Goal: Task Accomplishment & Management: Manage account settings

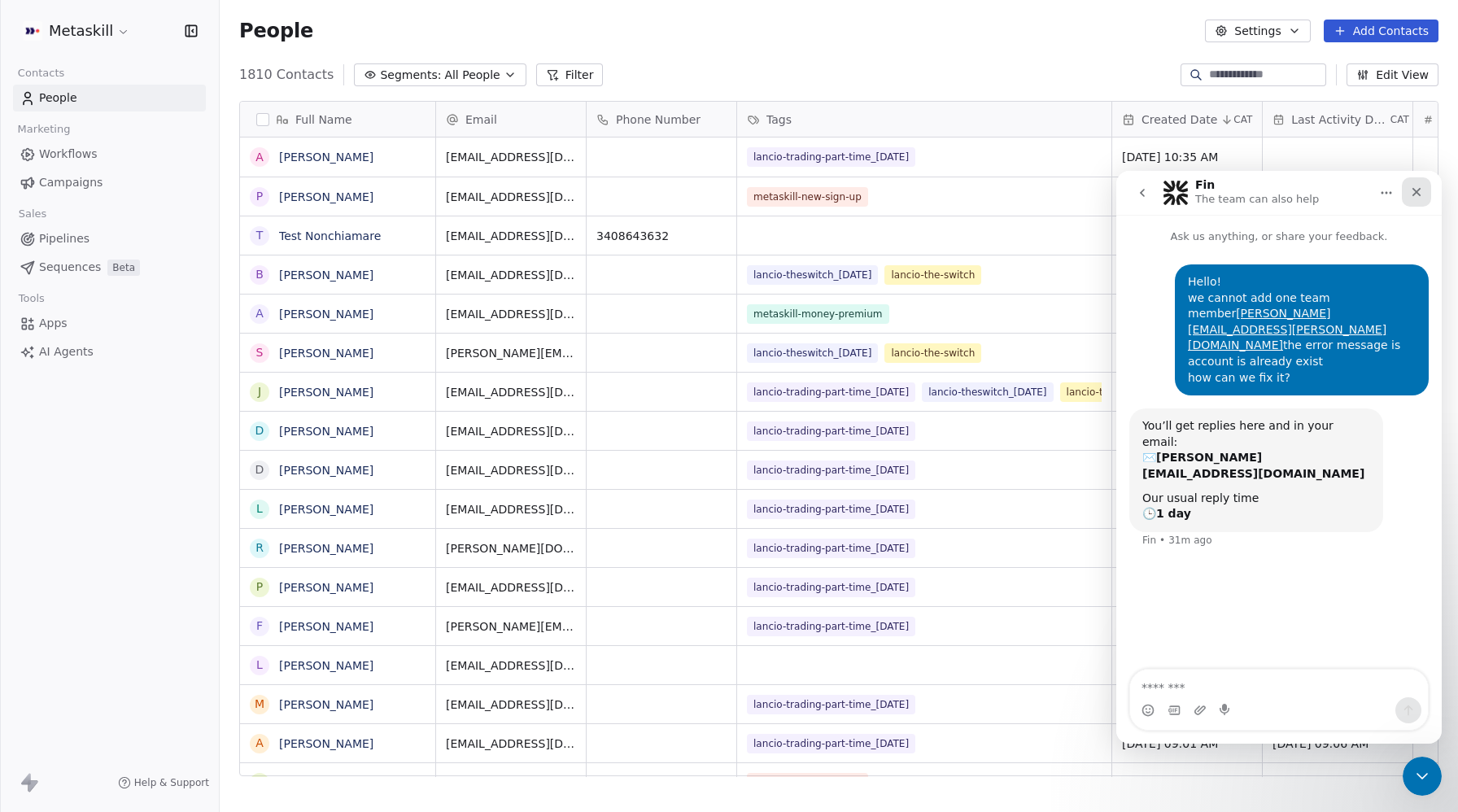
scroll to position [714, 1238]
click at [1413, 196] on icon "Close" at bounding box center [1416, 192] width 13 height 13
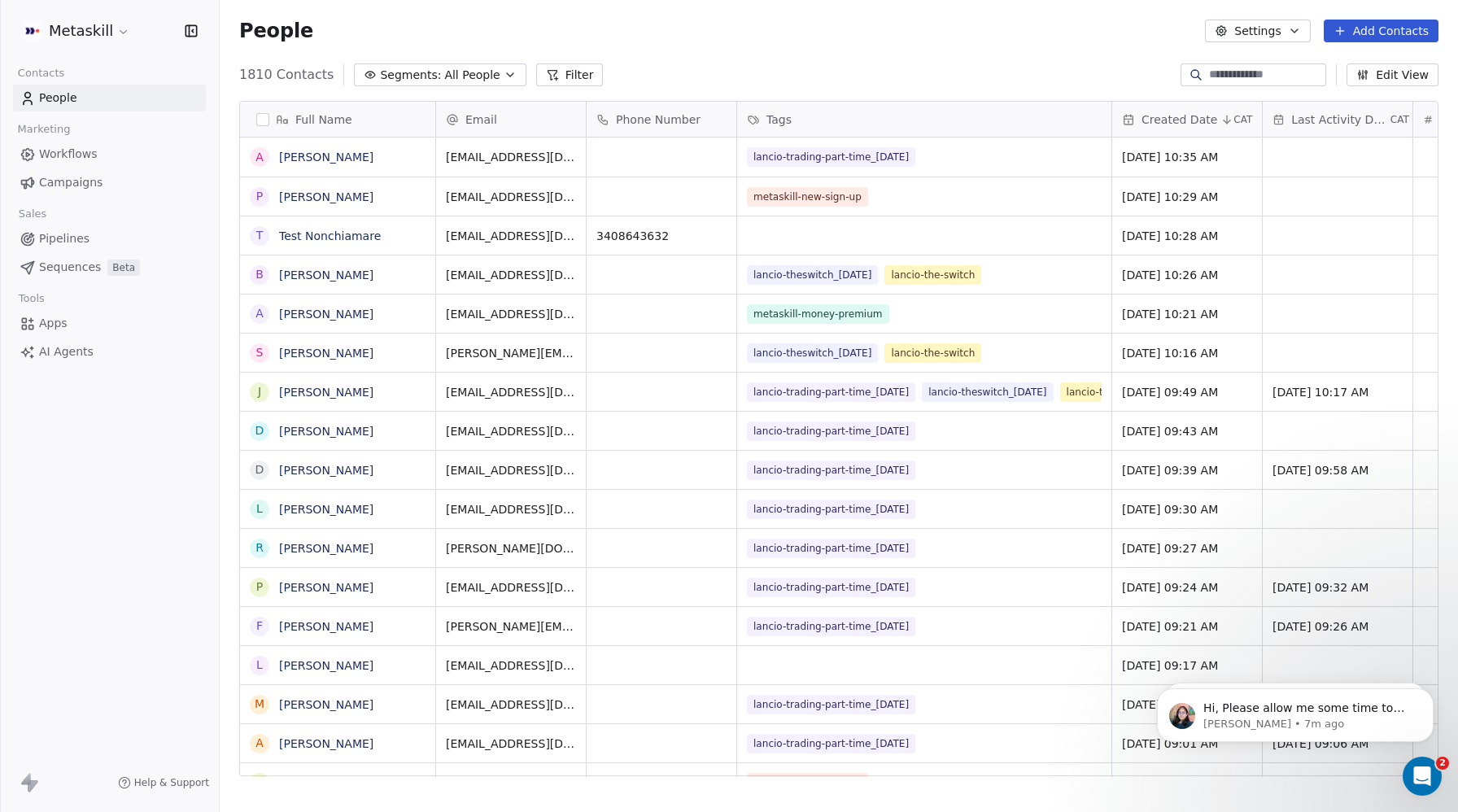
scroll to position [0, 0]
click at [64, 176] on span "Campaigns" at bounding box center [71, 182] width 63 height 17
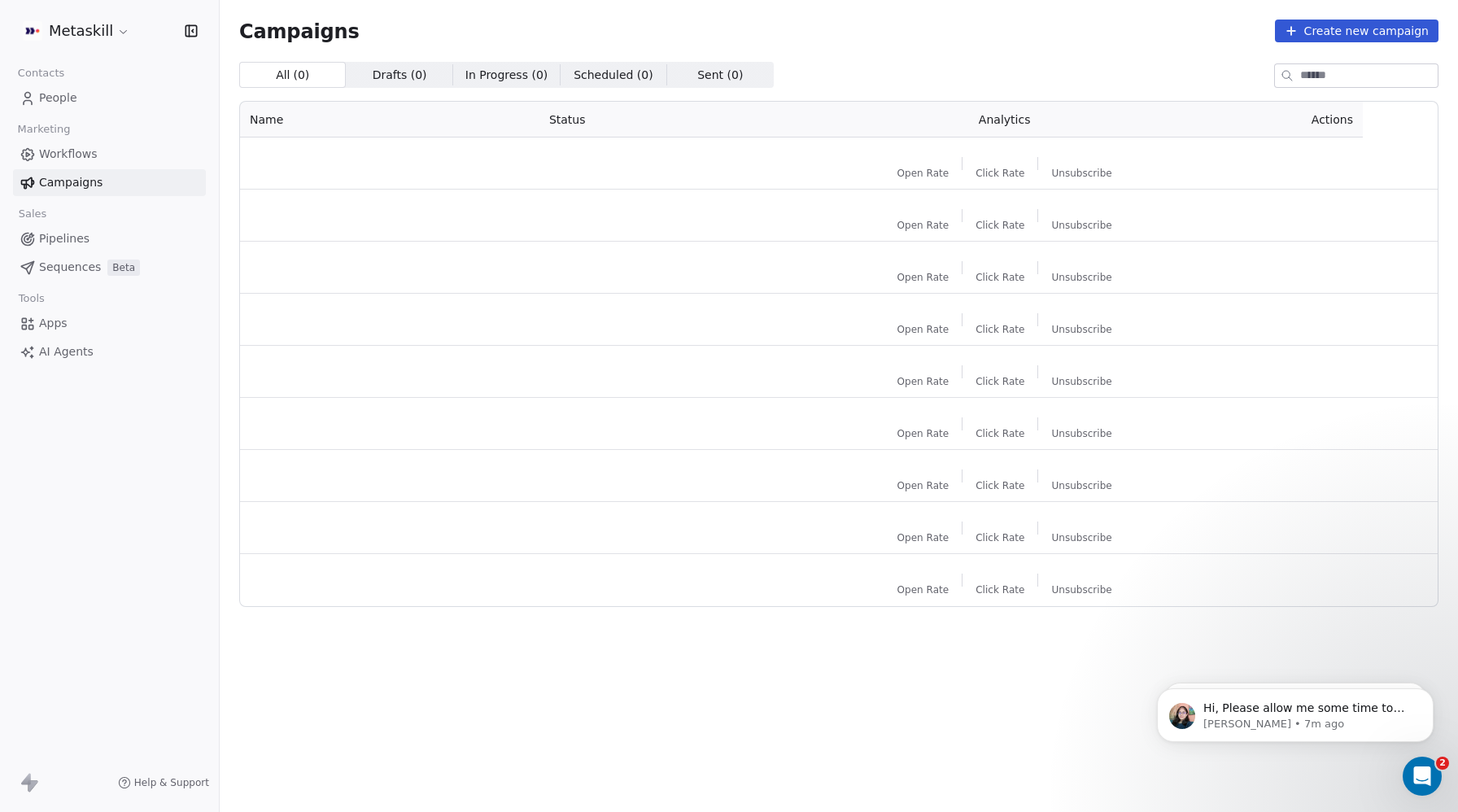
click at [64, 176] on span "Campaigns" at bounding box center [71, 182] width 63 height 17
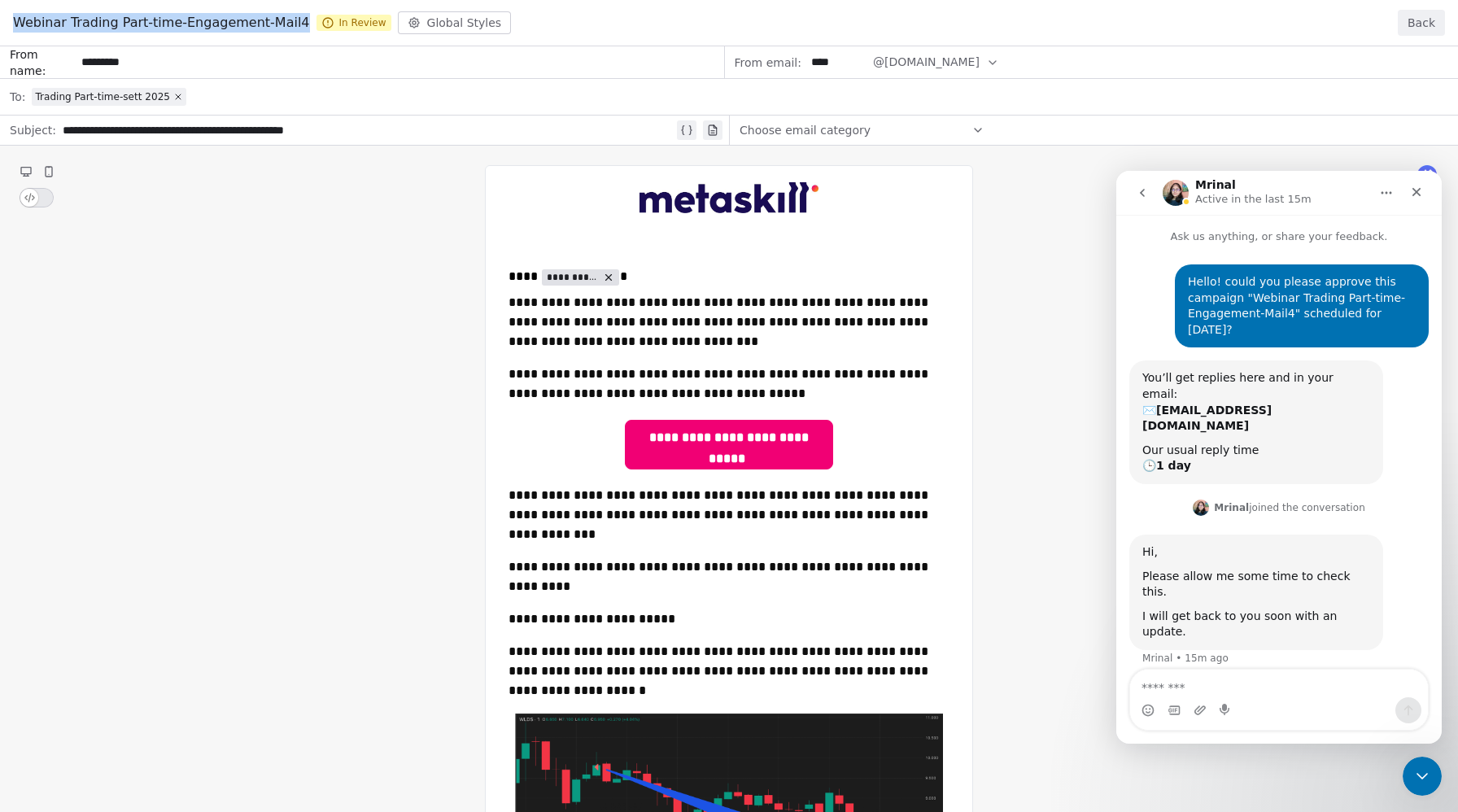
click at [1422, 14] on button "Back" at bounding box center [1421, 23] width 47 height 26
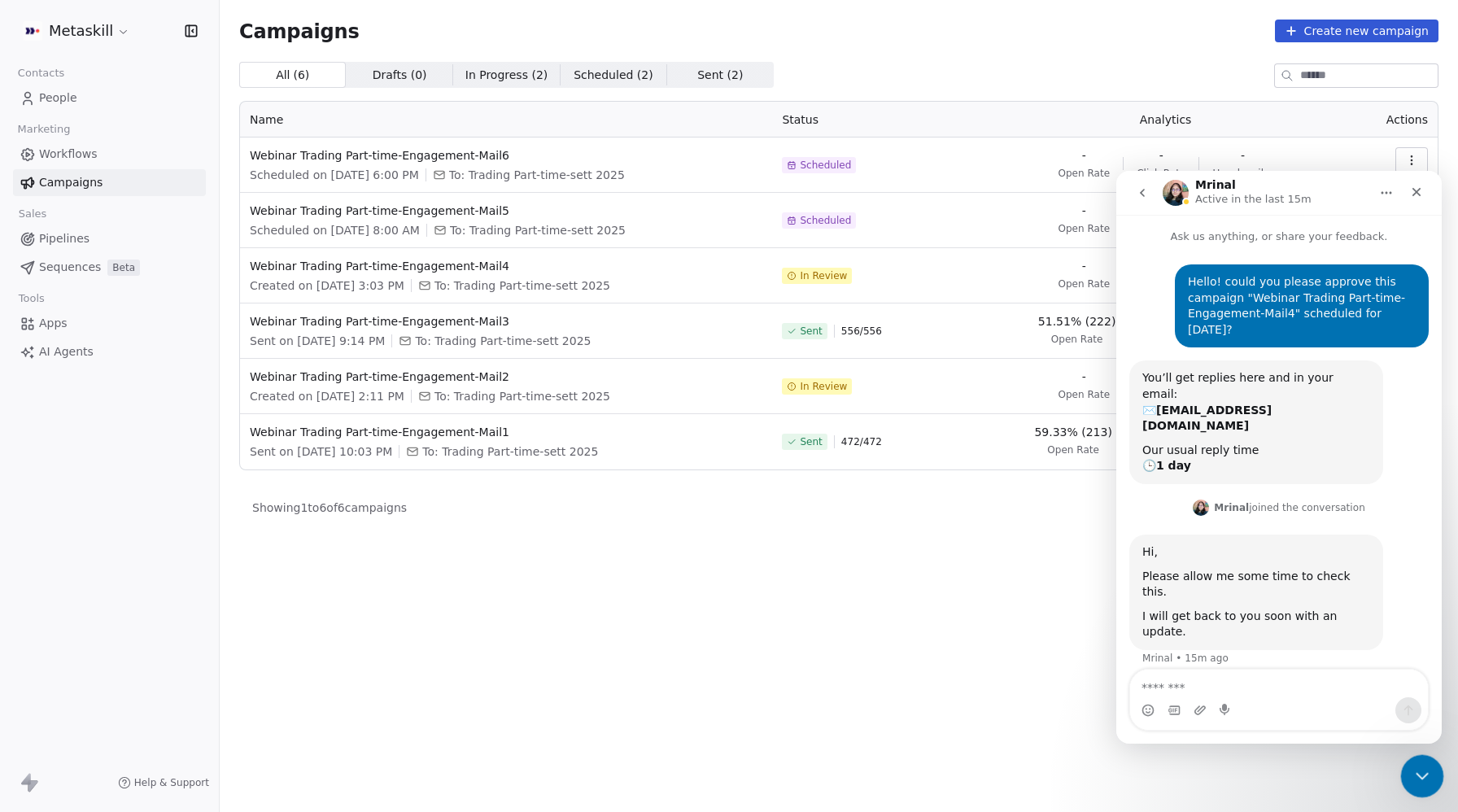
click at [1434, 786] on div "Close Intercom Messenger" at bounding box center [1419, 773] width 39 height 39
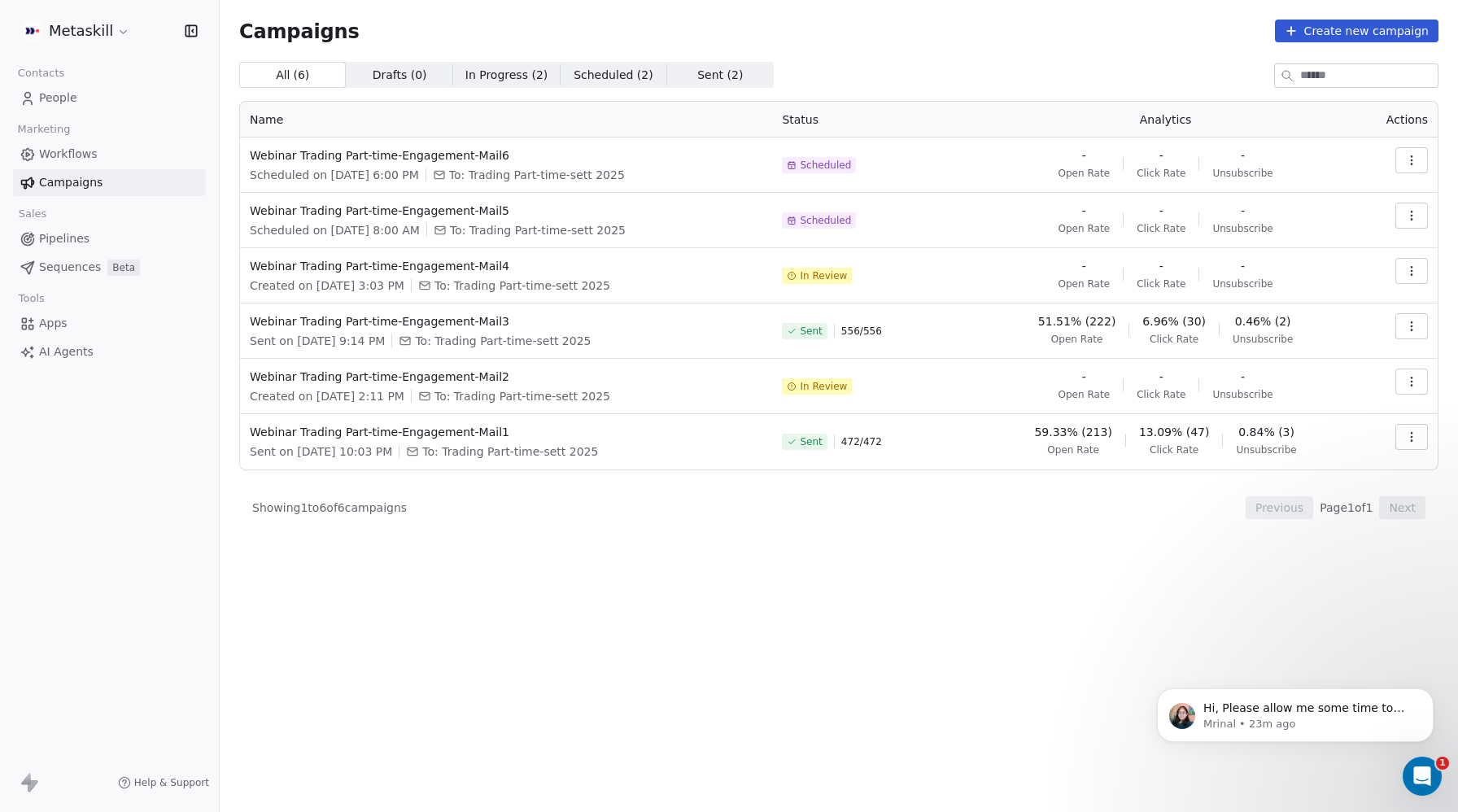
click at [60, 101] on span "People" at bounding box center [58, 98] width 38 height 17
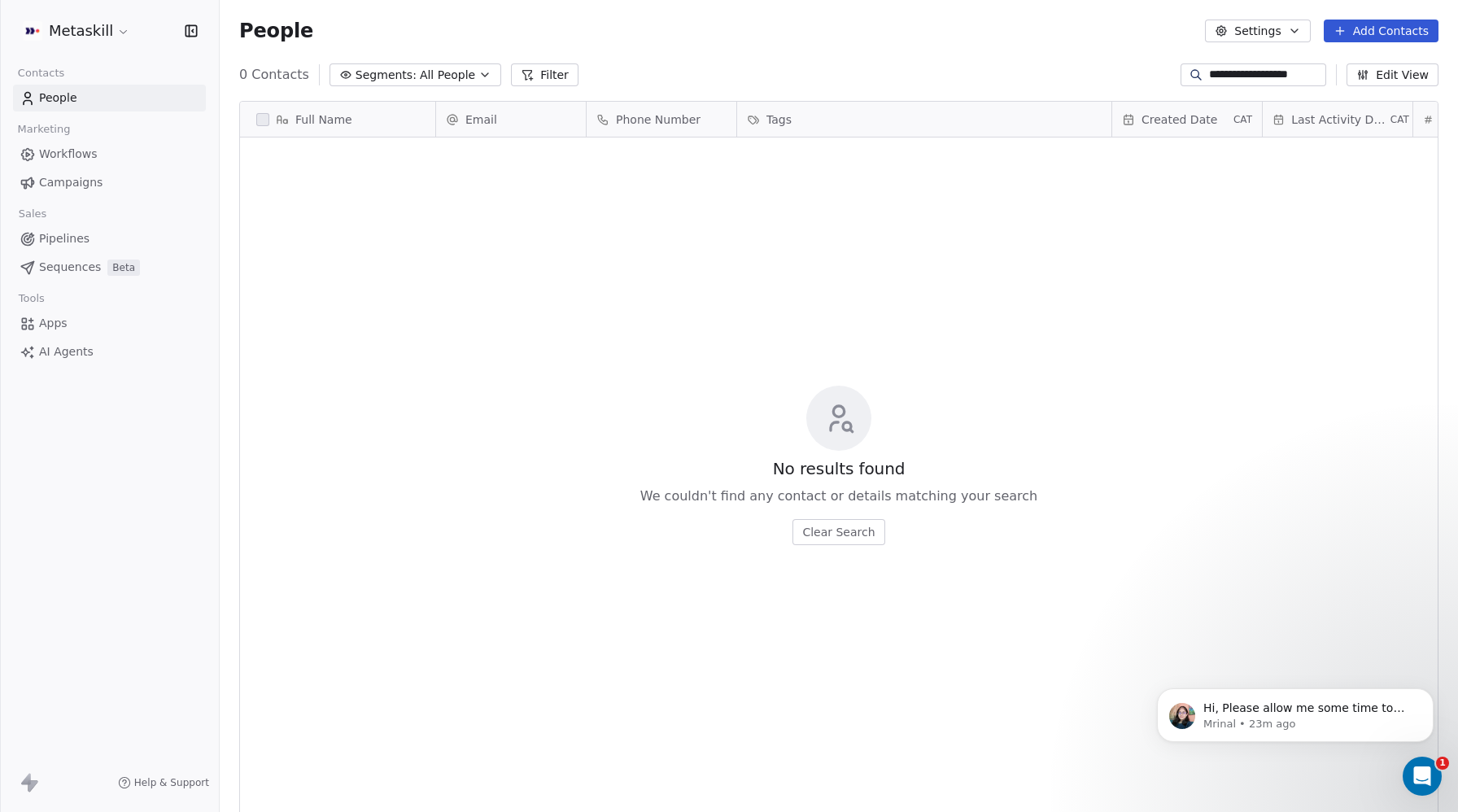
scroll to position [714, 1238]
click at [547, 75] on button "Filter" at bounding box center [544, 74] width 68 height 23
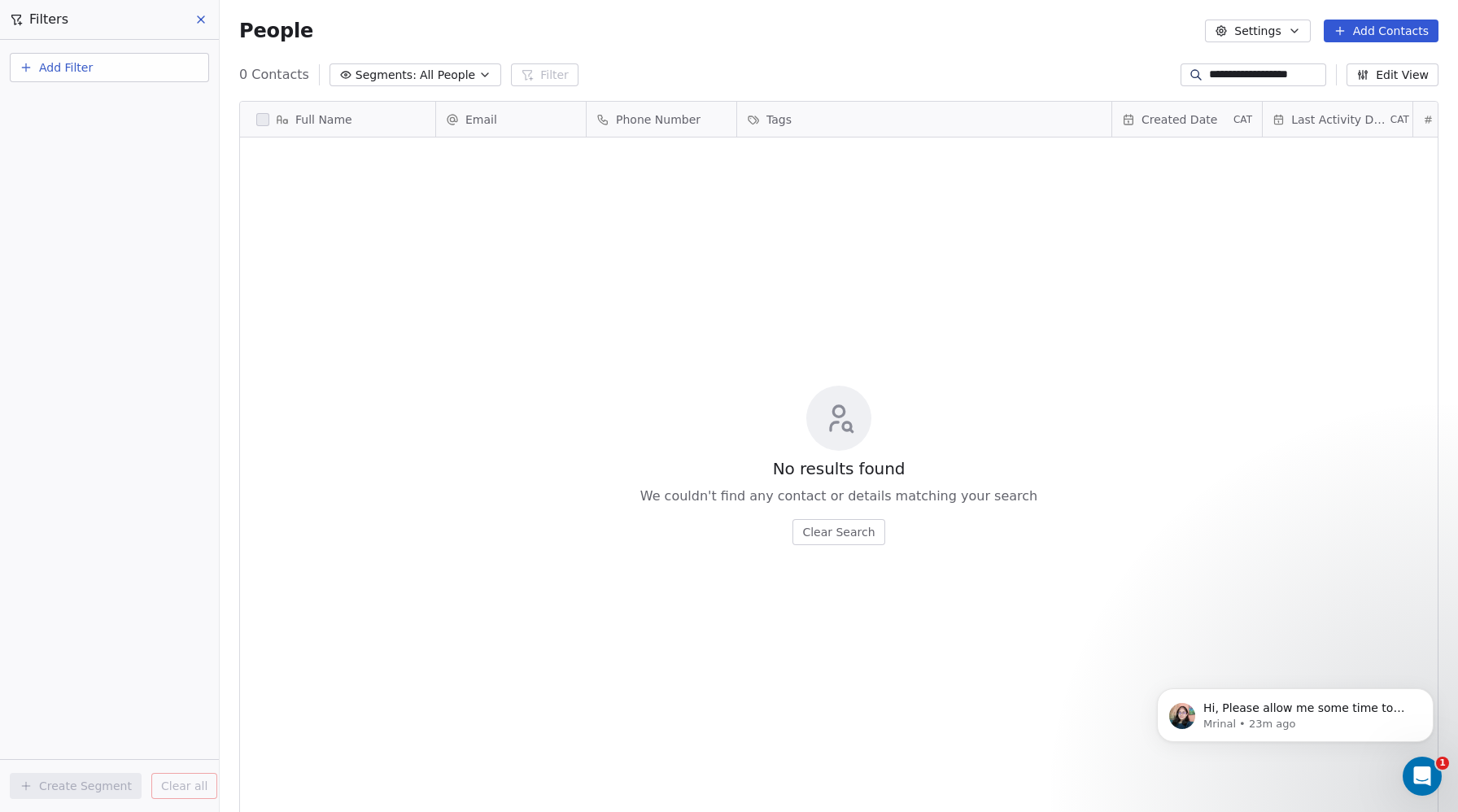
click at [687, 64] on div "**********" at bounding box center [839, 74] width 1238 height 26
click at [1237, 76] on input "**********" at bounding box center [1266, 75] width 114 height 16
click at [1237, 76] on input at bounding box center [1266, 75] width 114 height 16
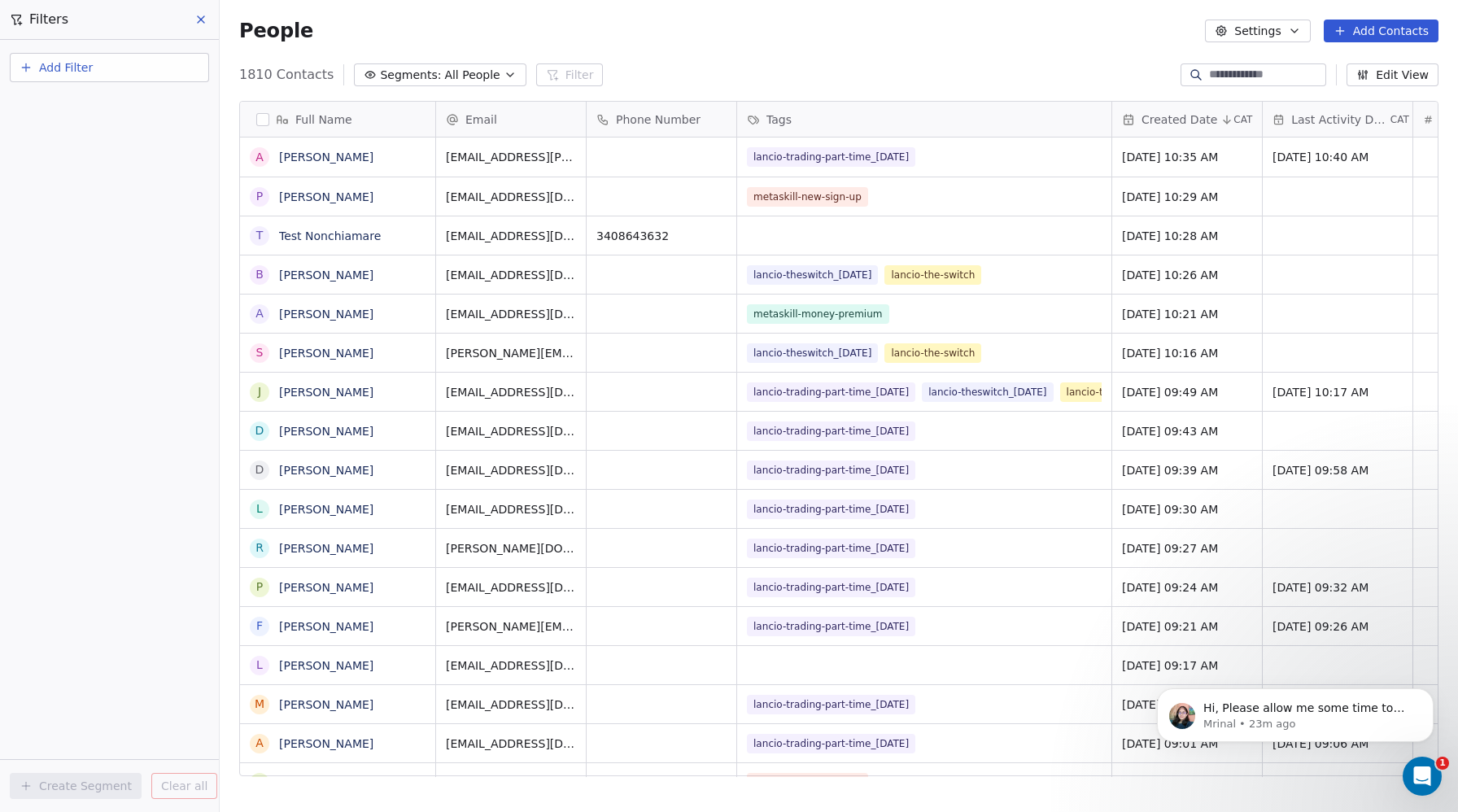
click at [445, 77] on span "All People" at bounding box center [472, 75] width 55 height 17
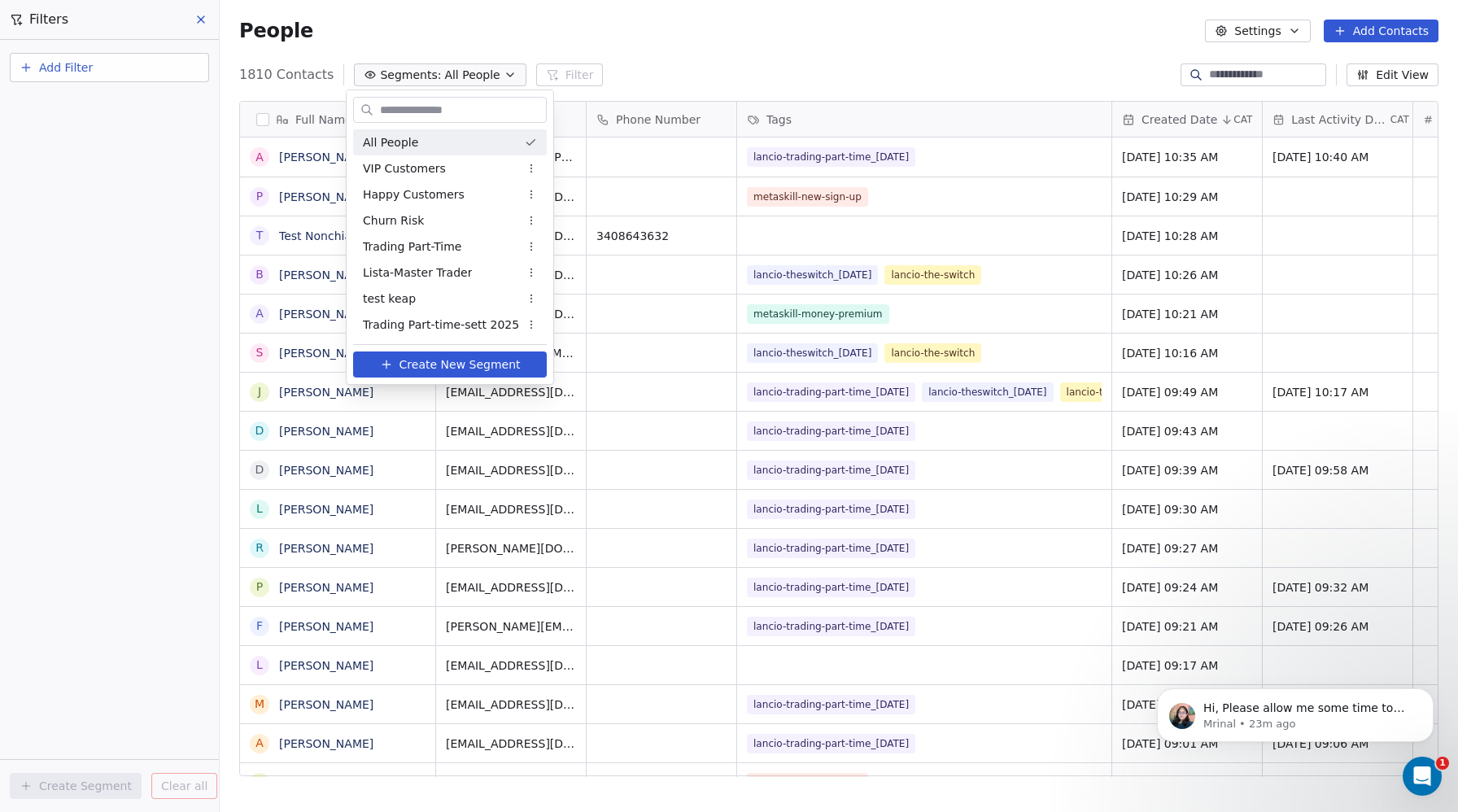
click at [571, 77] on html "Metaskill Contacts People Marketing Workflows Campaigns Sales Pipelines Sequenc…" at bounding box center [729, 406] width 1458 height 812
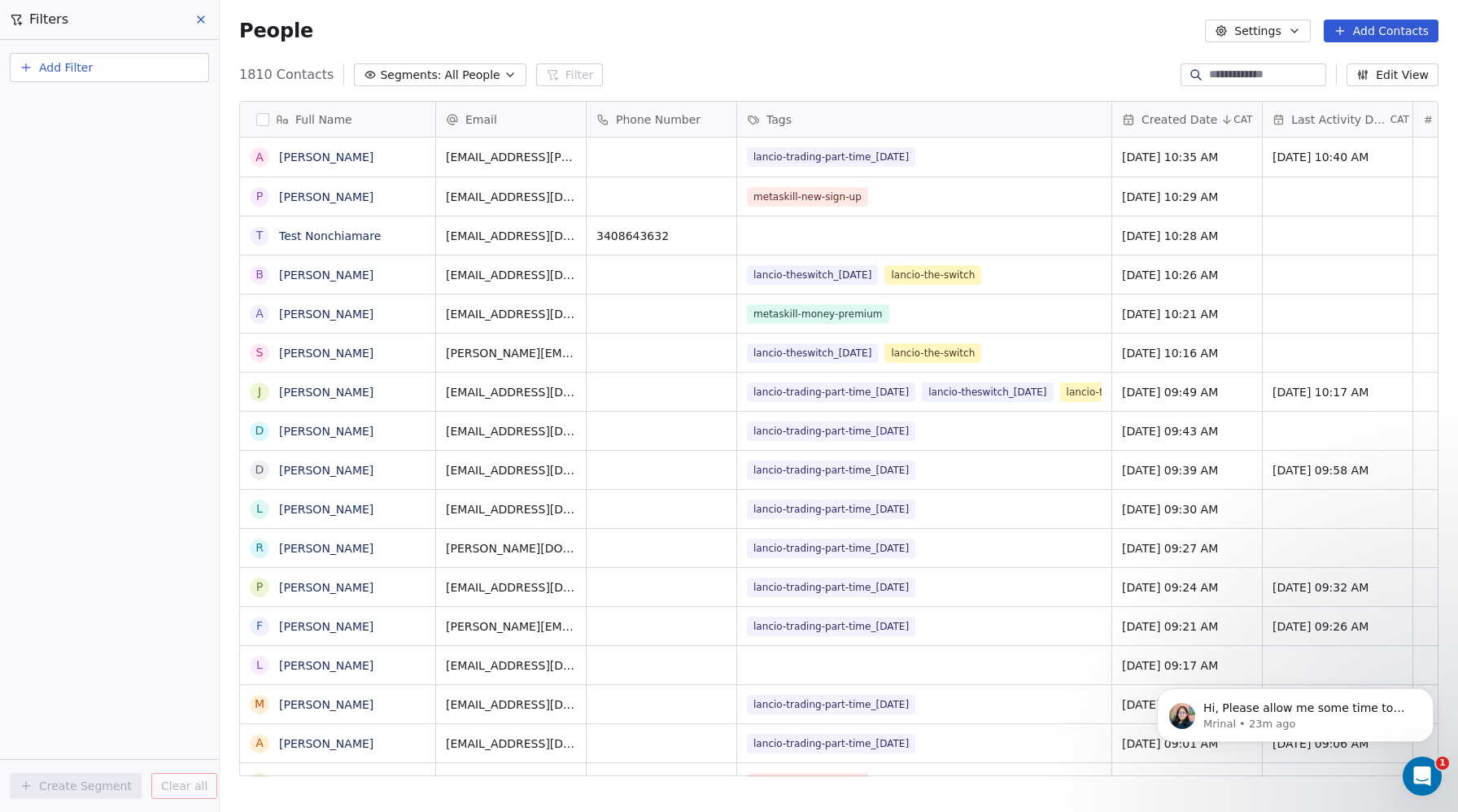
click at [89, 72] on span "Add Filter" at bounding box center [65, 68] width 53 height 17
click at [66, 102] on span "Contact properties" at bounding box center [80, 106] width 106 height 17
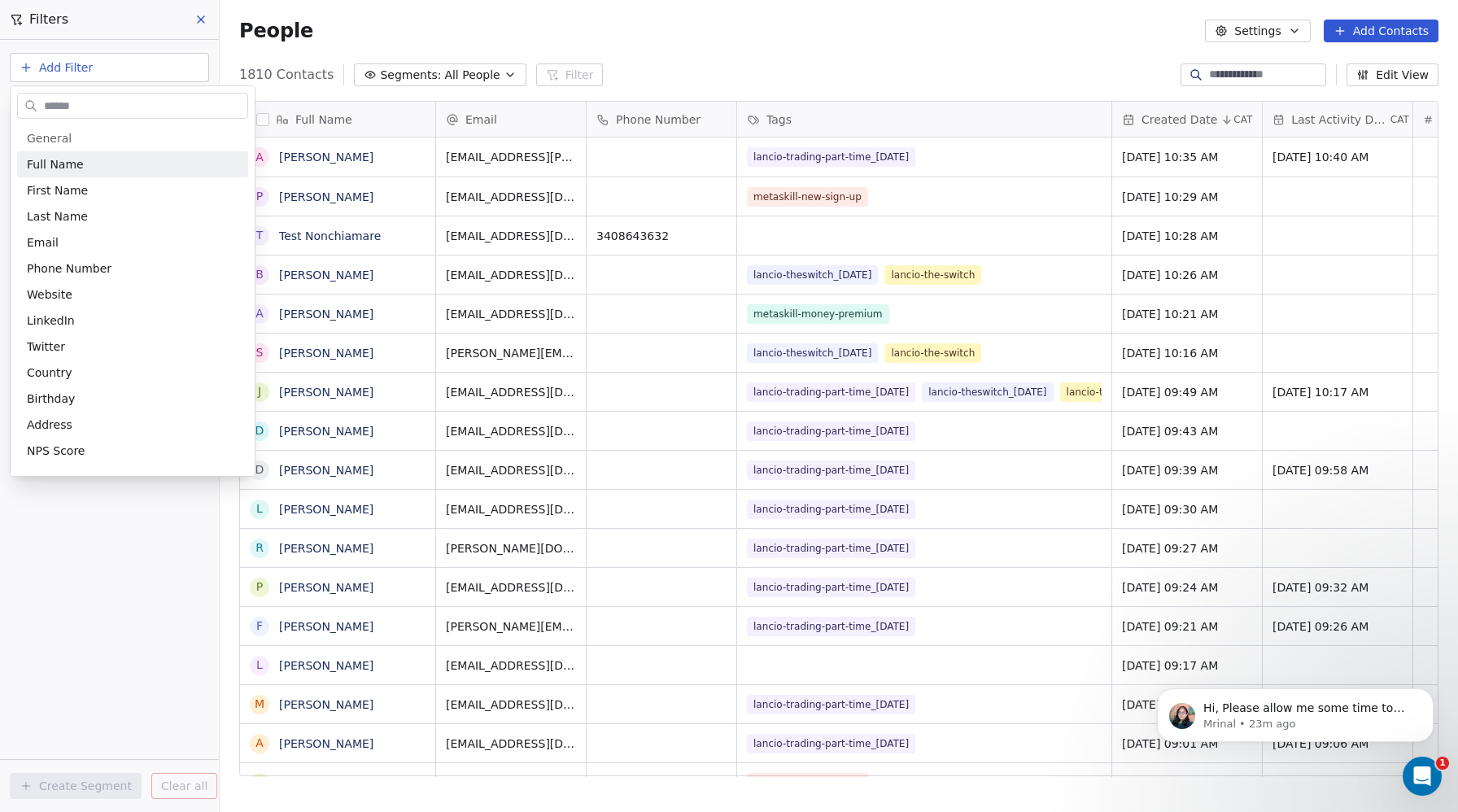
click at [64, 100] on input "text" at bounding box center [144, 106] width 206 height 24
type input "***"
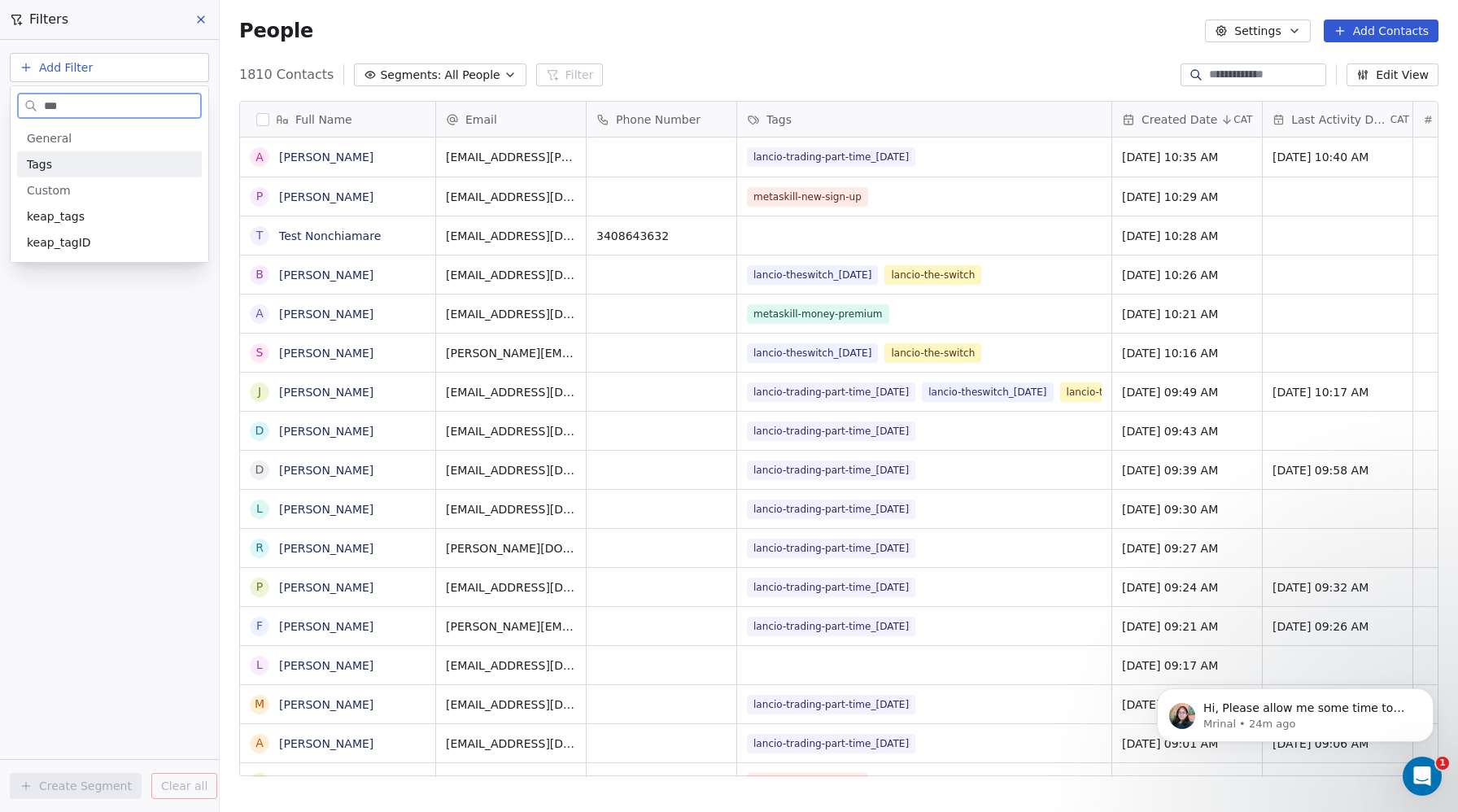
click at [47, 158] on span "Tags" at bounding box center [40, 164] width 25 height 16
click at [53, 173] on div "Includes" at bounding box center [110, 173] width 170 height 26
click at [51, 167] on body "Metaskill Contacts People Marketing Workflows Campaigns Sales Pipelines Sequenc…" at bounding box center [729, 406] width 1458 height 812
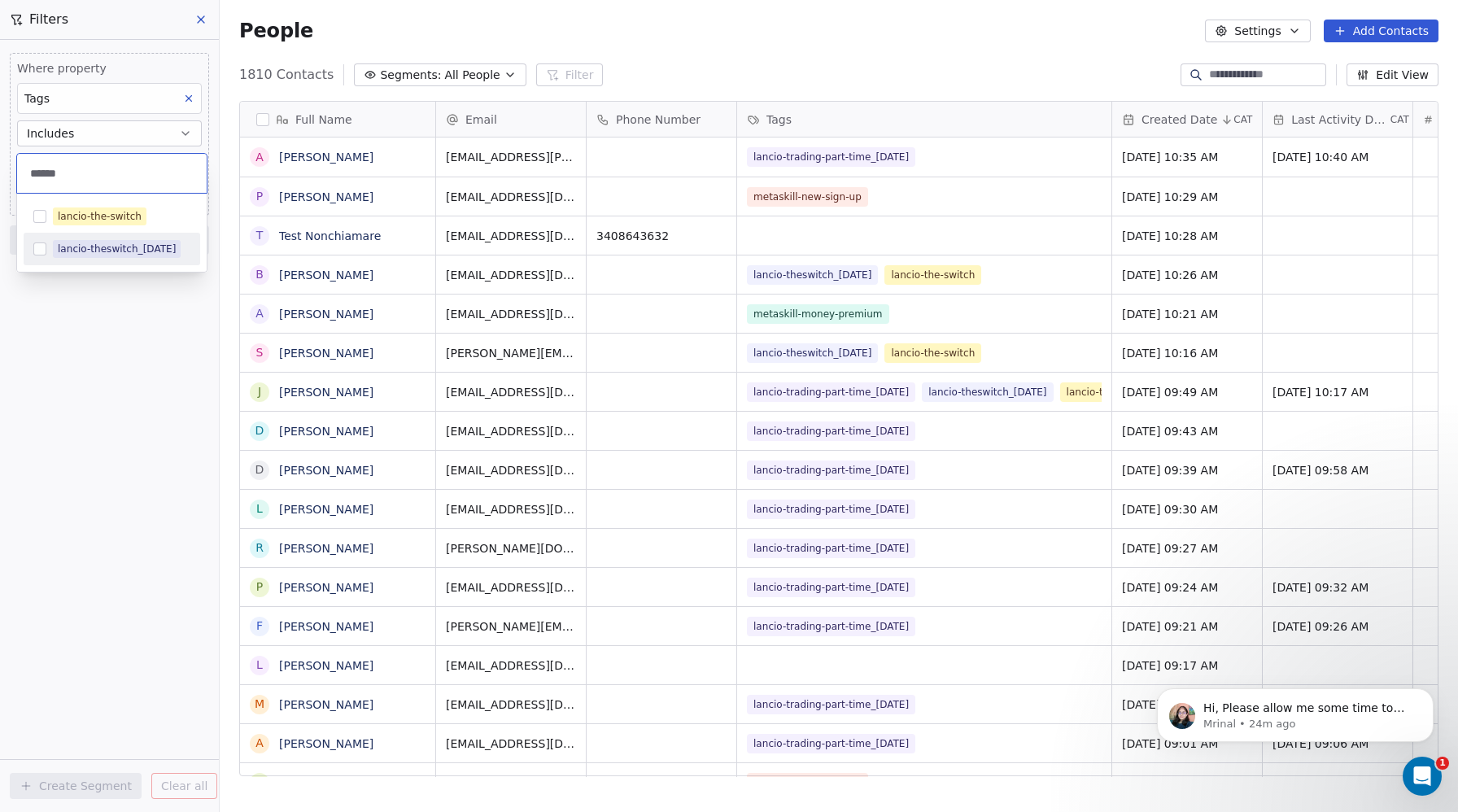
type input "******"
click at [34, 248] on button "Suggestions" at bounding box center [40, 249] width 13 height 13
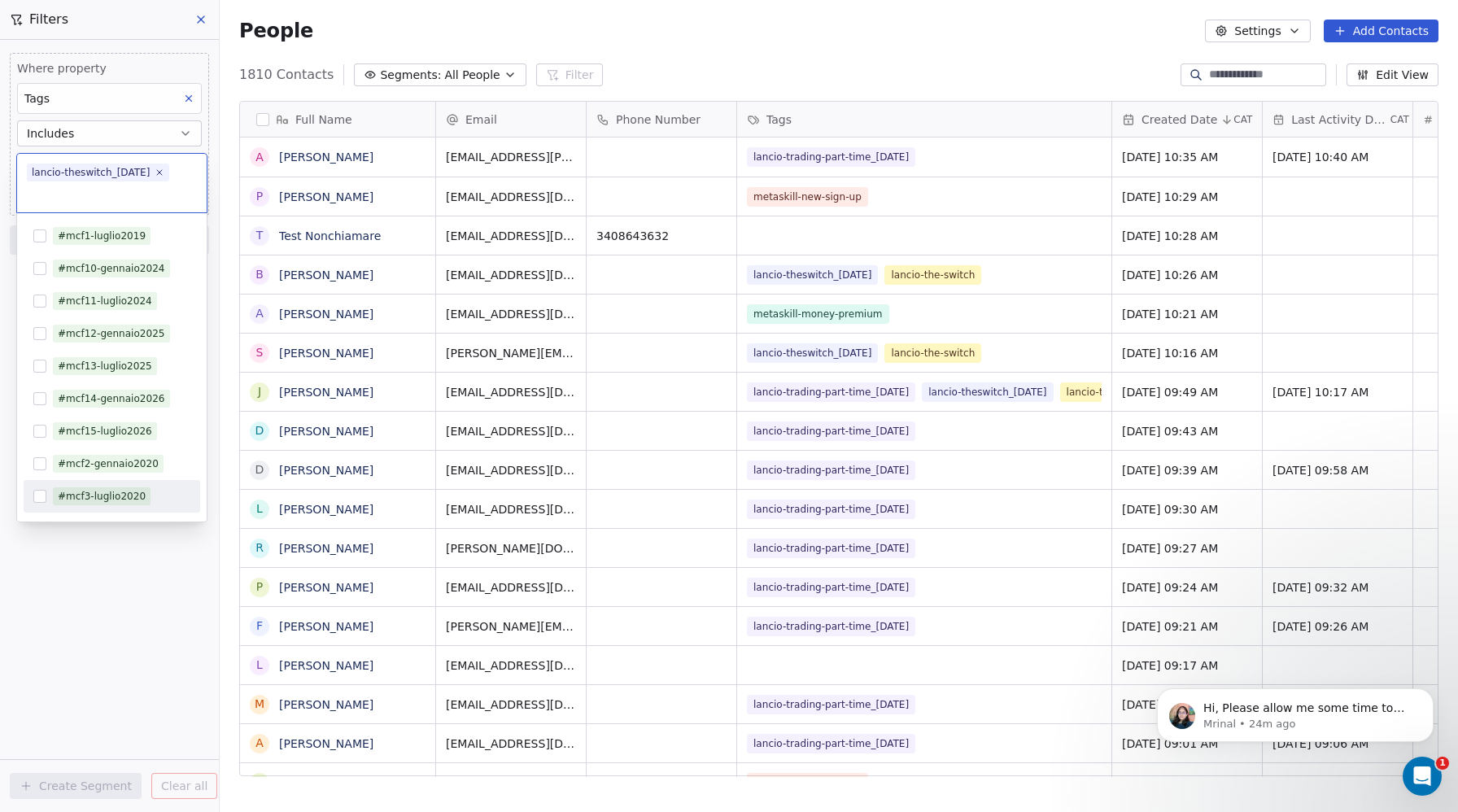
click at [107, 687] on html "Metaskill Contacts People Marketing Workflows Campaigns Sales Pipelines Sequenc…" at bounding box center [729, 406] width 1458 height 812
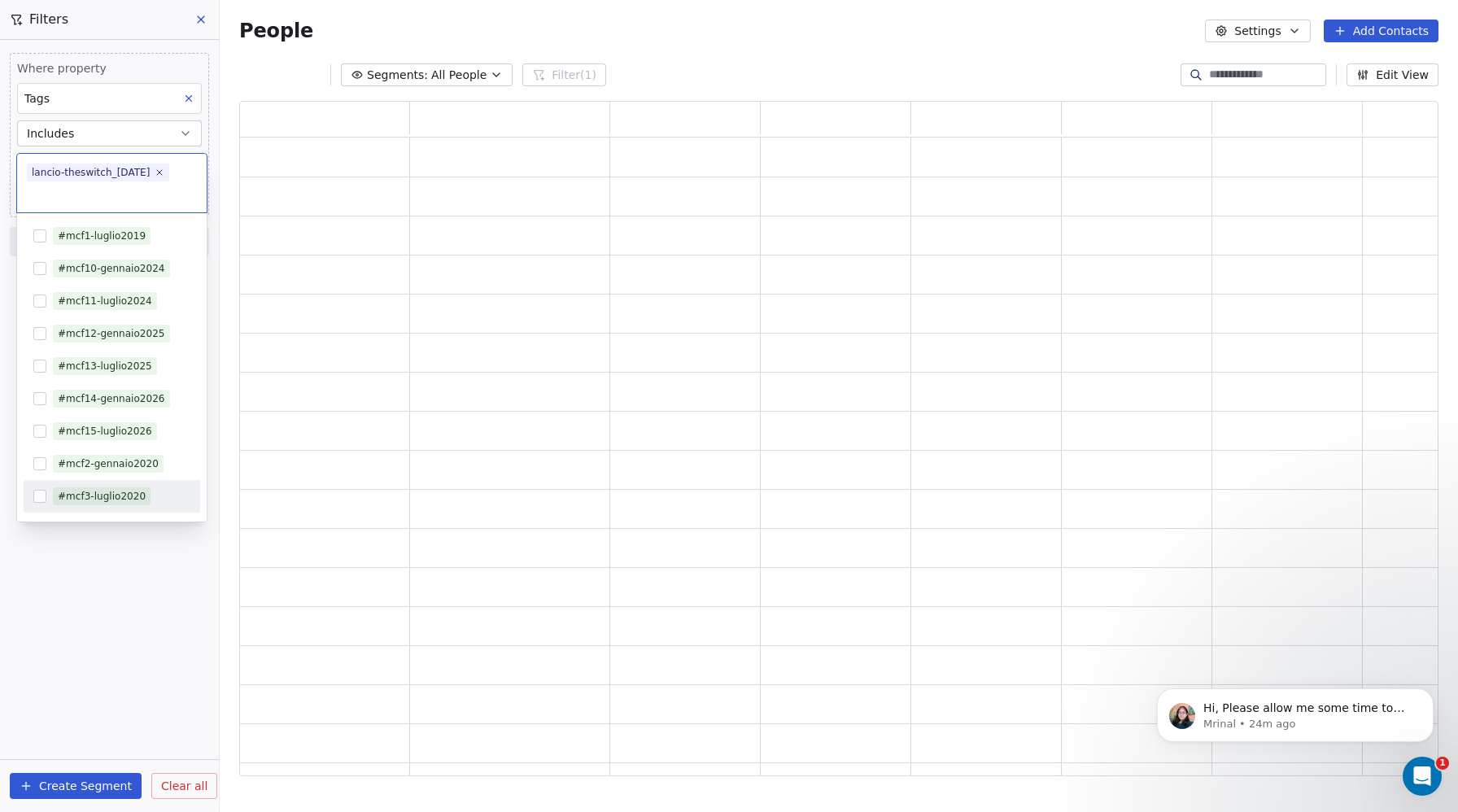
scroll to position [675, 1199]
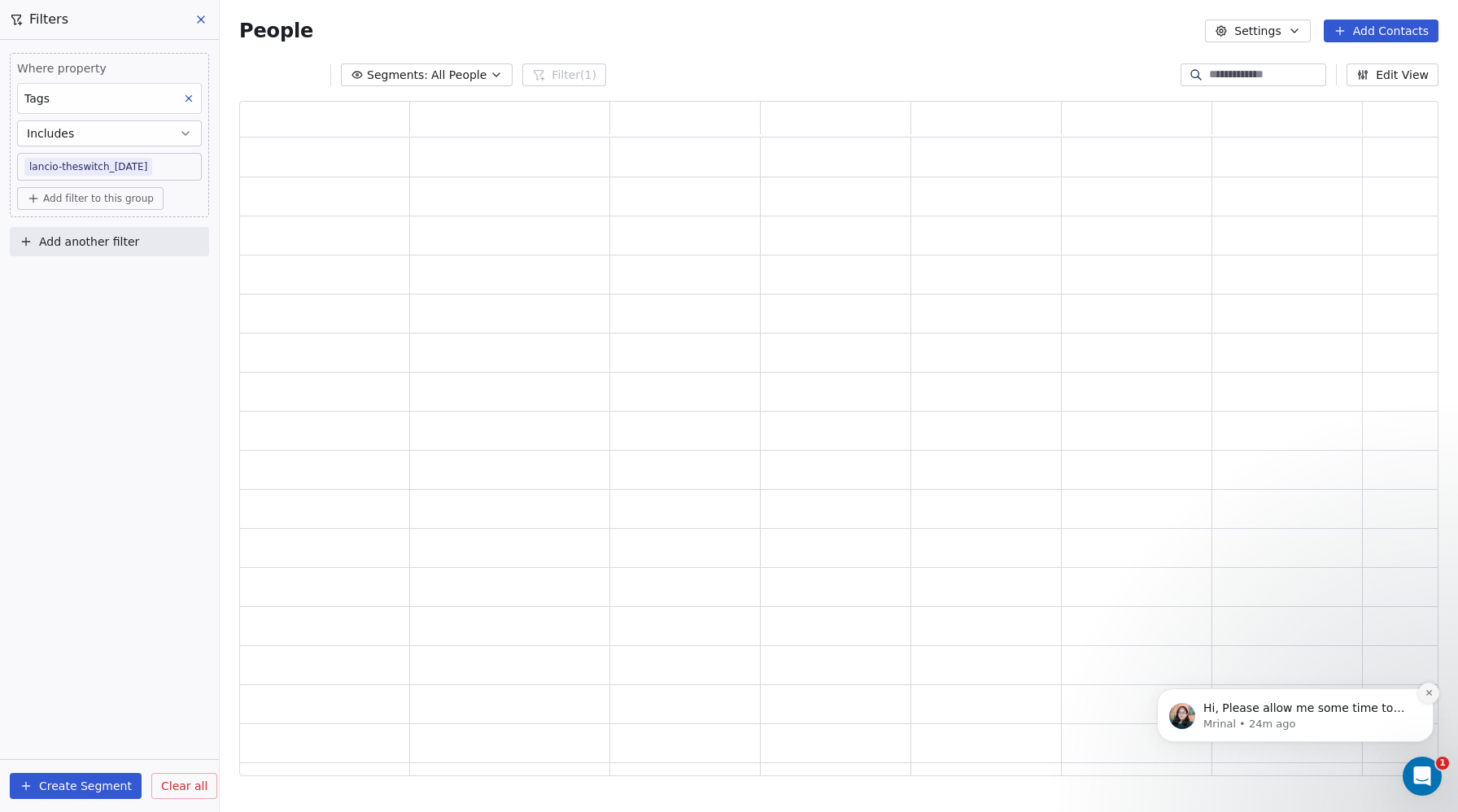
click at [1429, 695] on icon "Dismiss notification" at bounding box center [1429, 693] width 9 height 9
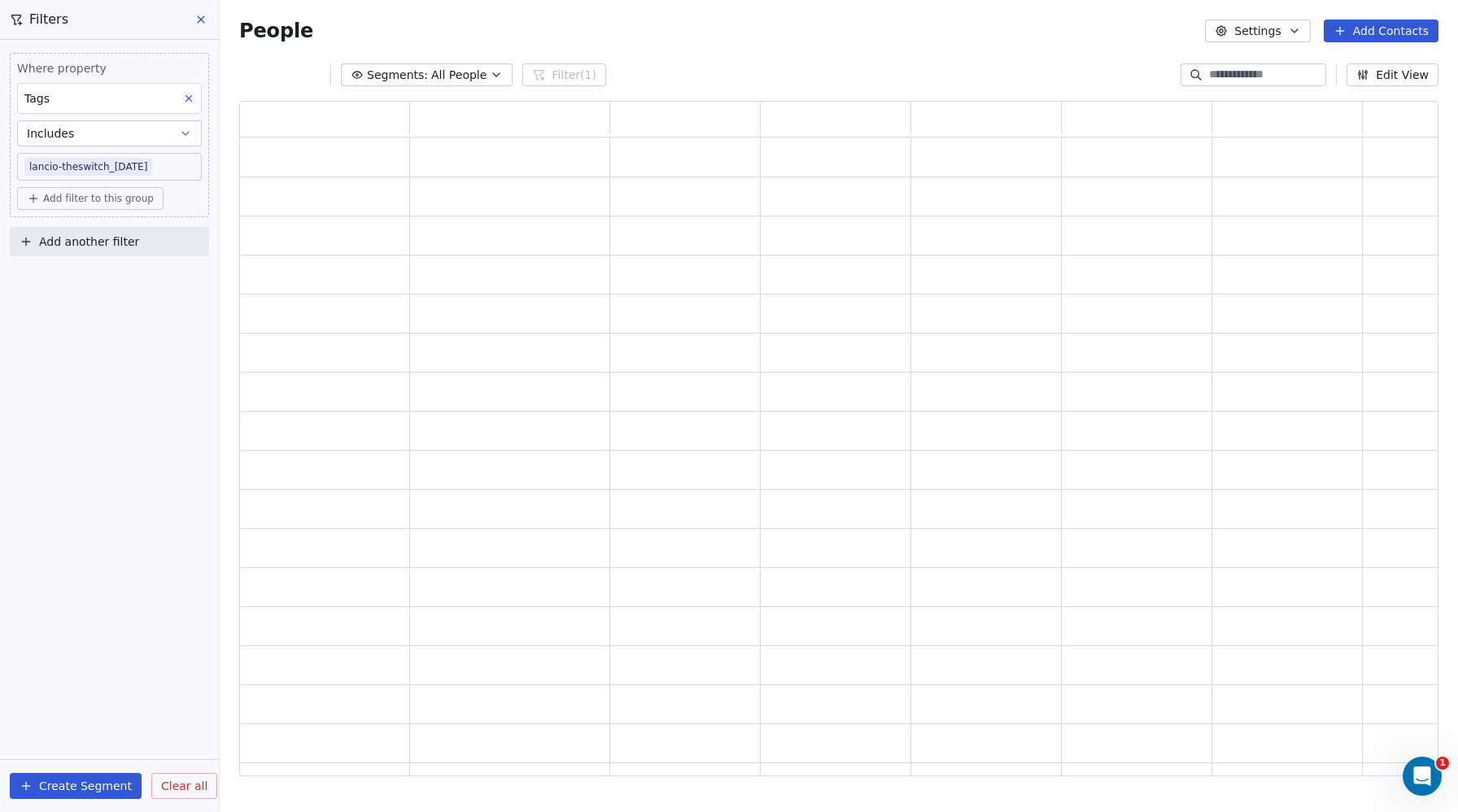
click at [801, 60] on div "People Settings Add Contacts" at bounding box center [839, 31] width 1238 height 62
click at [820, 58] on div "People Settings Add Contacts" at bounding box center [839, 31] width 1238 height 62
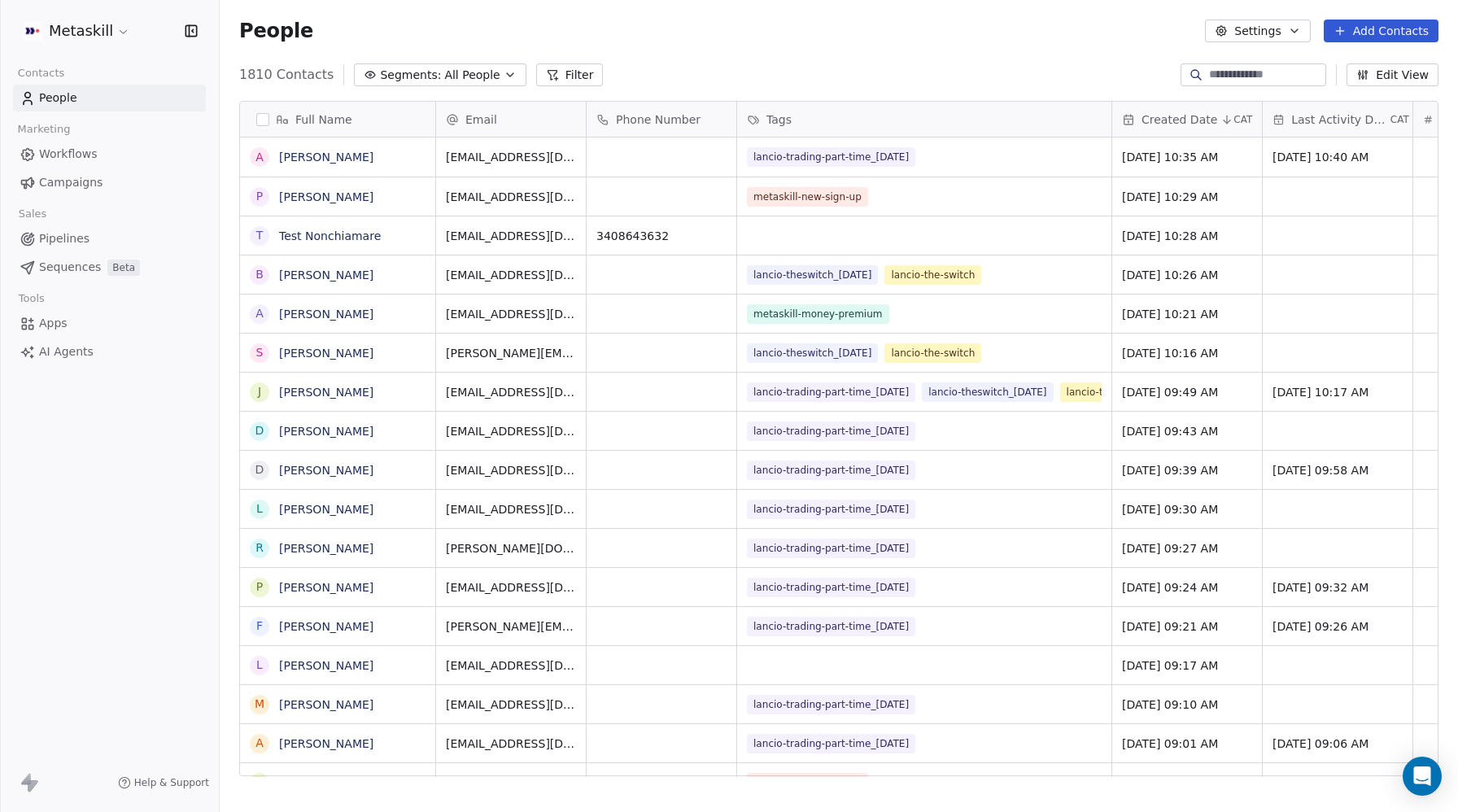
scroll to position [1, 1]
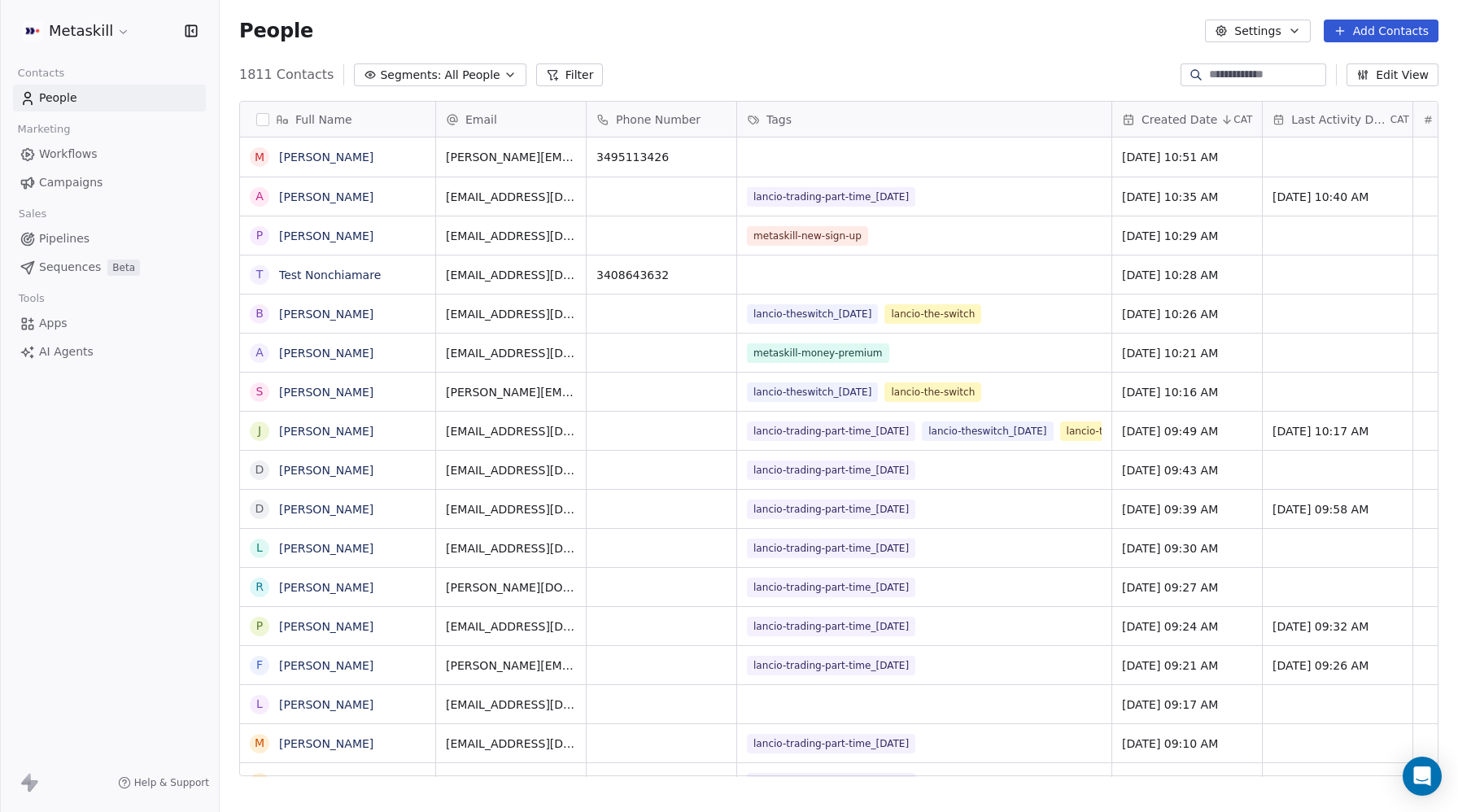
click at [571, 84] on button "Filter" at bounding box center [570, 74] width 68 height 23
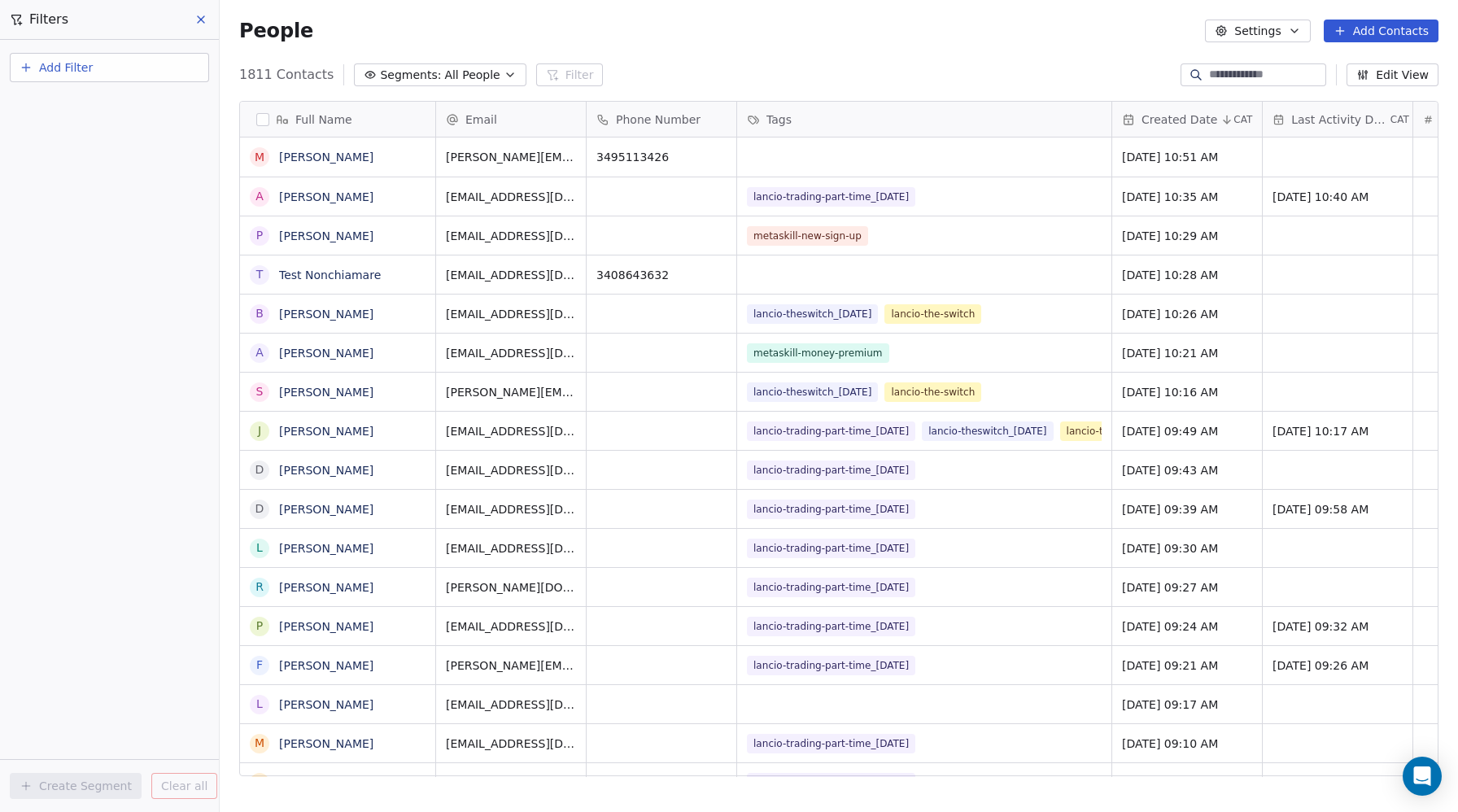
click at [42, 66] on span "Add Filter" at bounding box center [65, 68] width 53 height 17
click at [65, 104] on span "Contact properties" at bounding box center [80, 106] width 106 height 17
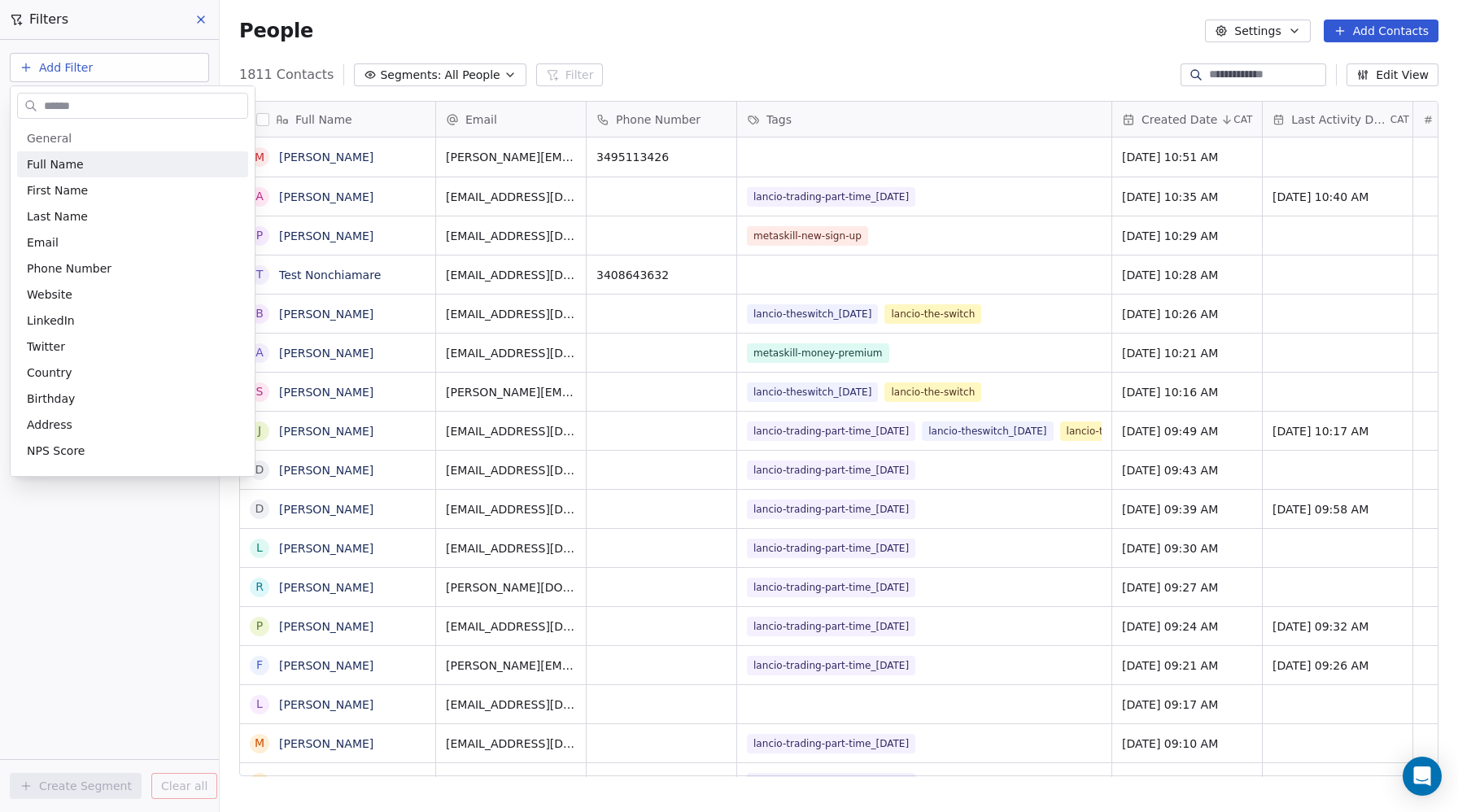
click at [61, 113] on input "text" at bounding box center [144, 106] width 206 height 24
type input "***"
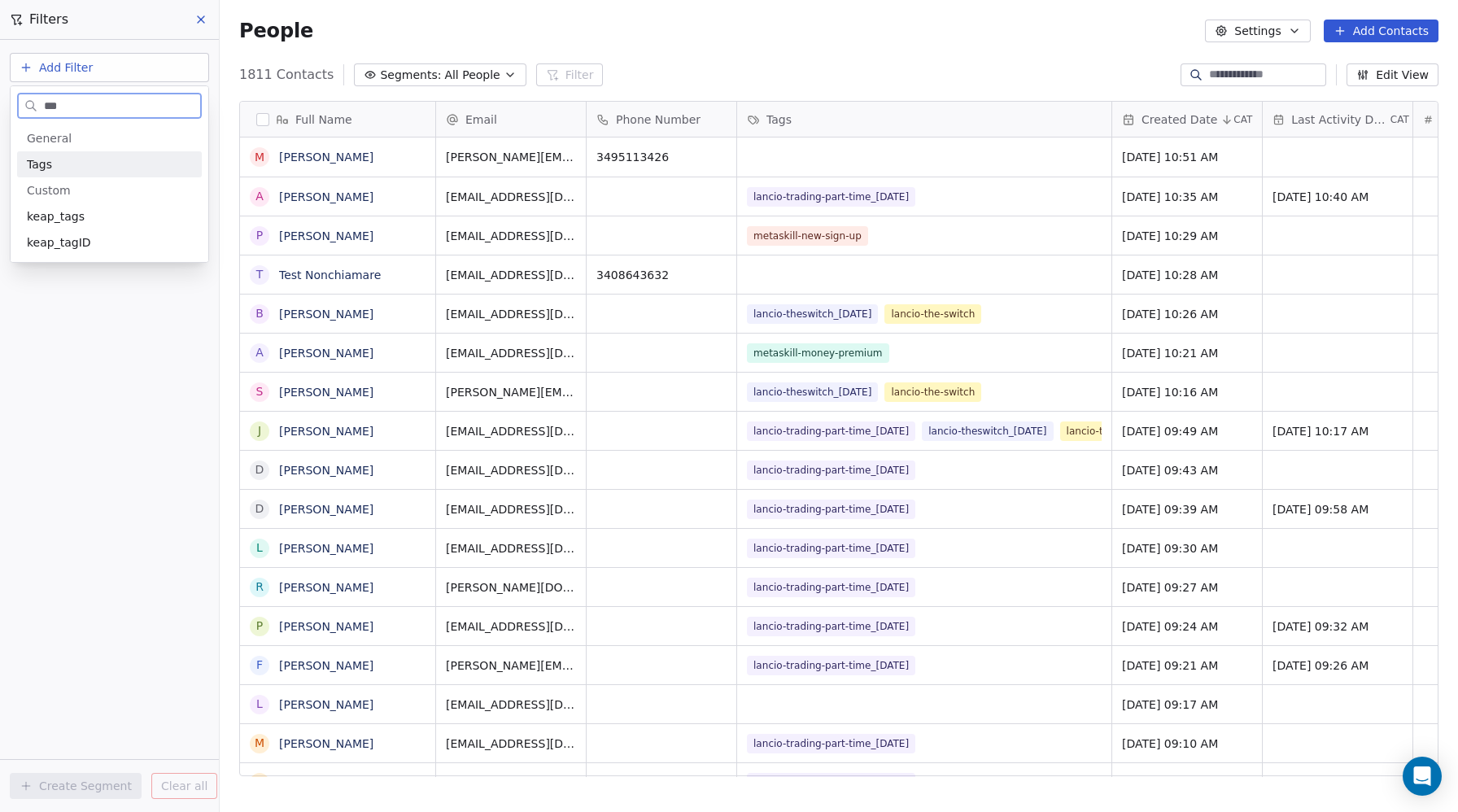
click at [43, 164] on span "Tags" at bounding box center [40, 164] width 25 height 16
click at [53, 169] on div "Includes" at bounding box center [110, 173] width 170 height 26
click at [57, 163] on body "Metaskill Contacts People Marketing Workflows Campaigns Sales Pipelines Sequenc…" at bounding box center [729, 406] width 1458 height 812
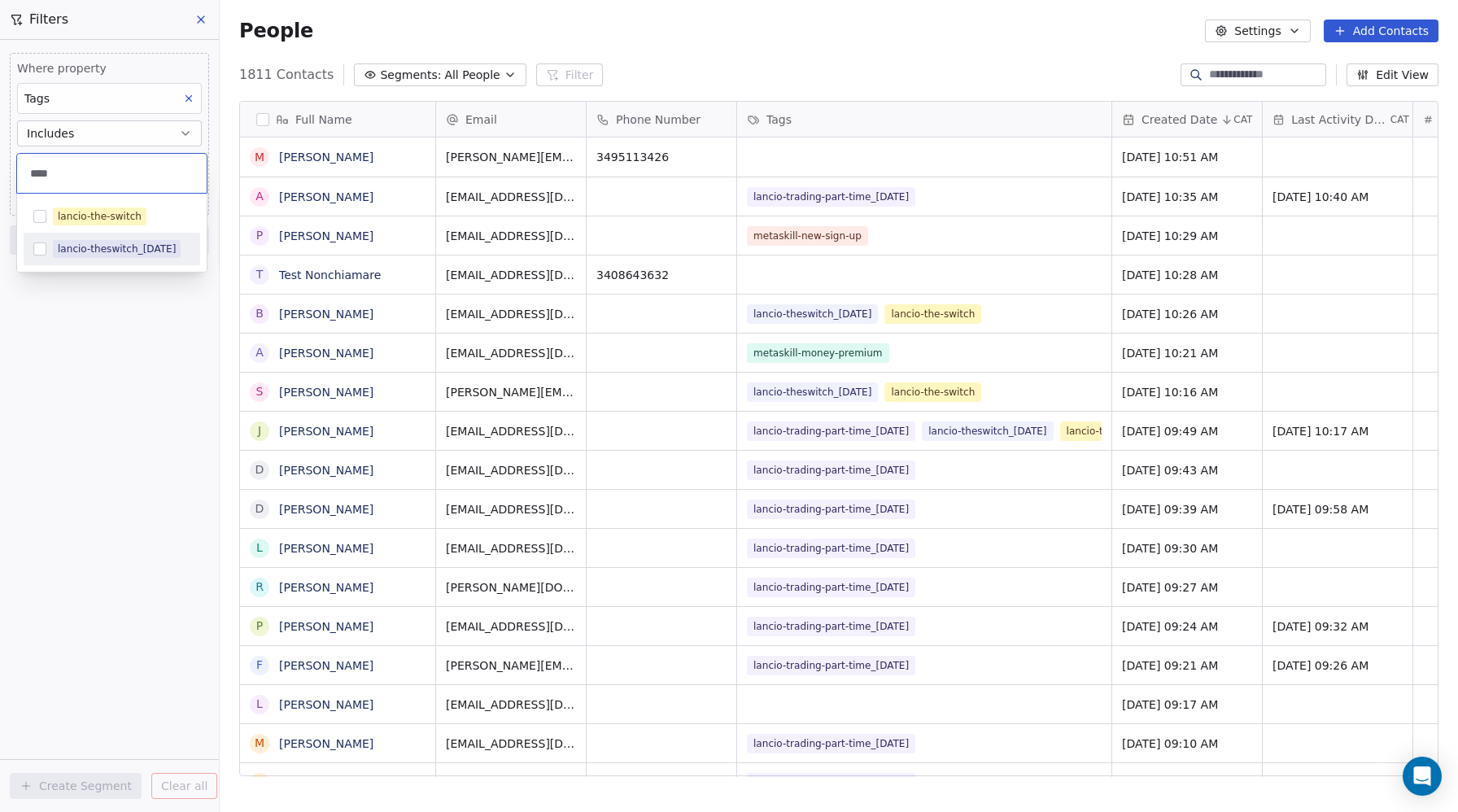
type input "****"
click at [35, 243] on button "Suggestions" at bounding box center [40, 249] width 13 height 13
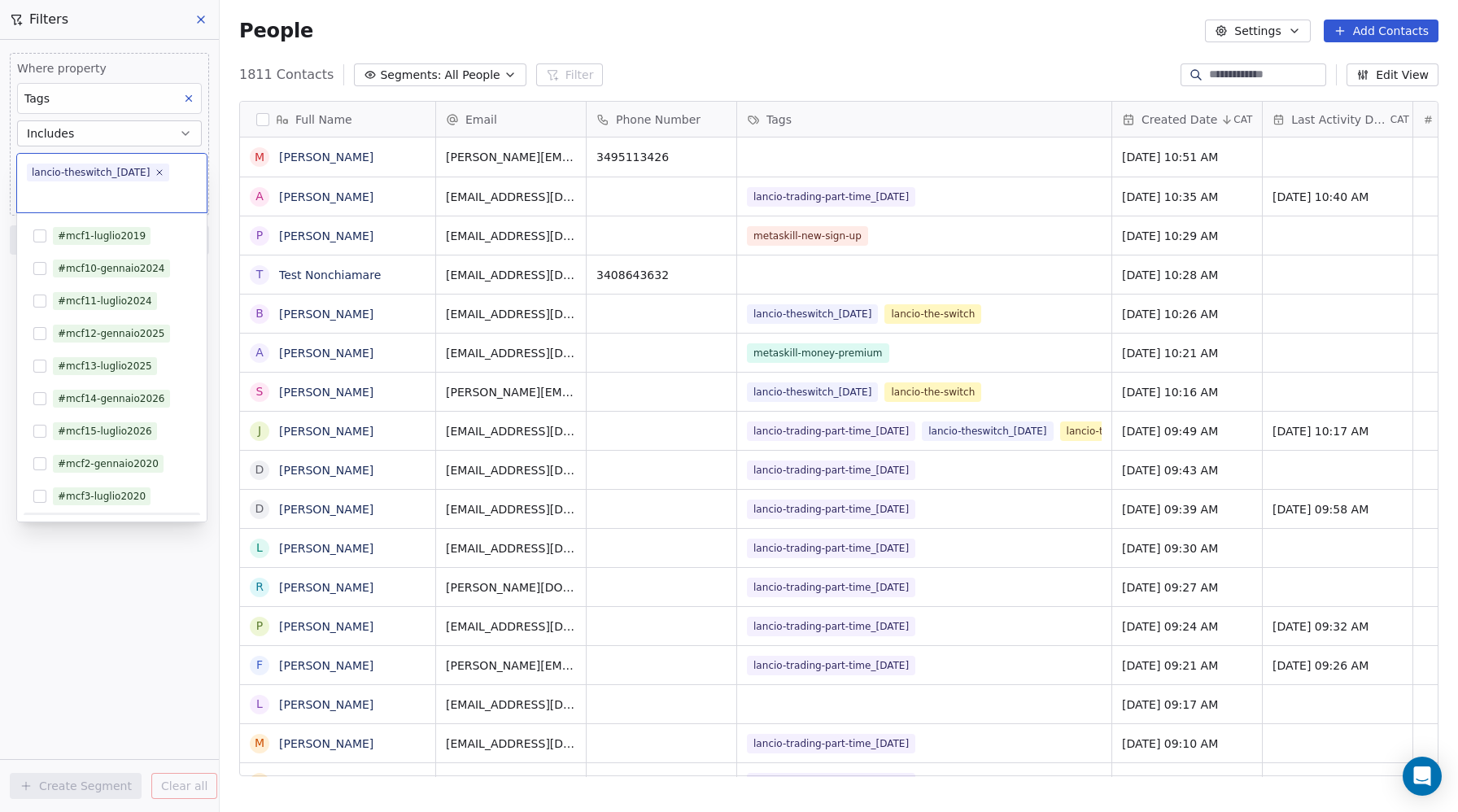
click at [147, 608] on html "Metaskill Contacts People Marketing Workflows Campaigns Sales Pipelines Sequenc…" at bounding box center [729, 406] width 1458 height 812
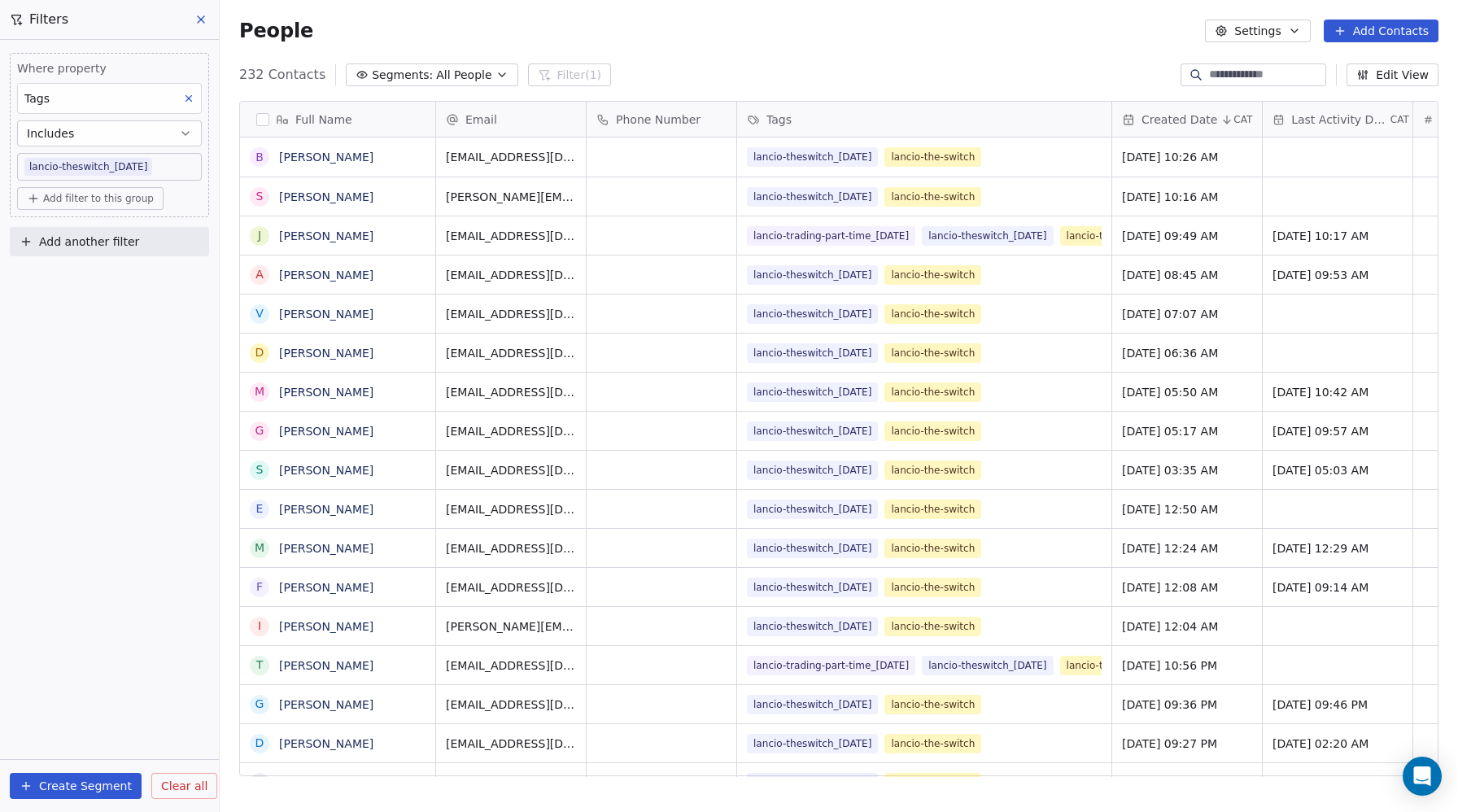
scroll to position [714, 1238]
click at [180, 167] on body "Metaskill Contacts People Marketing Workflows Campaigns Sales Pipelines Sequenc…" at bounding box center [729, 406] width 1458 height 812
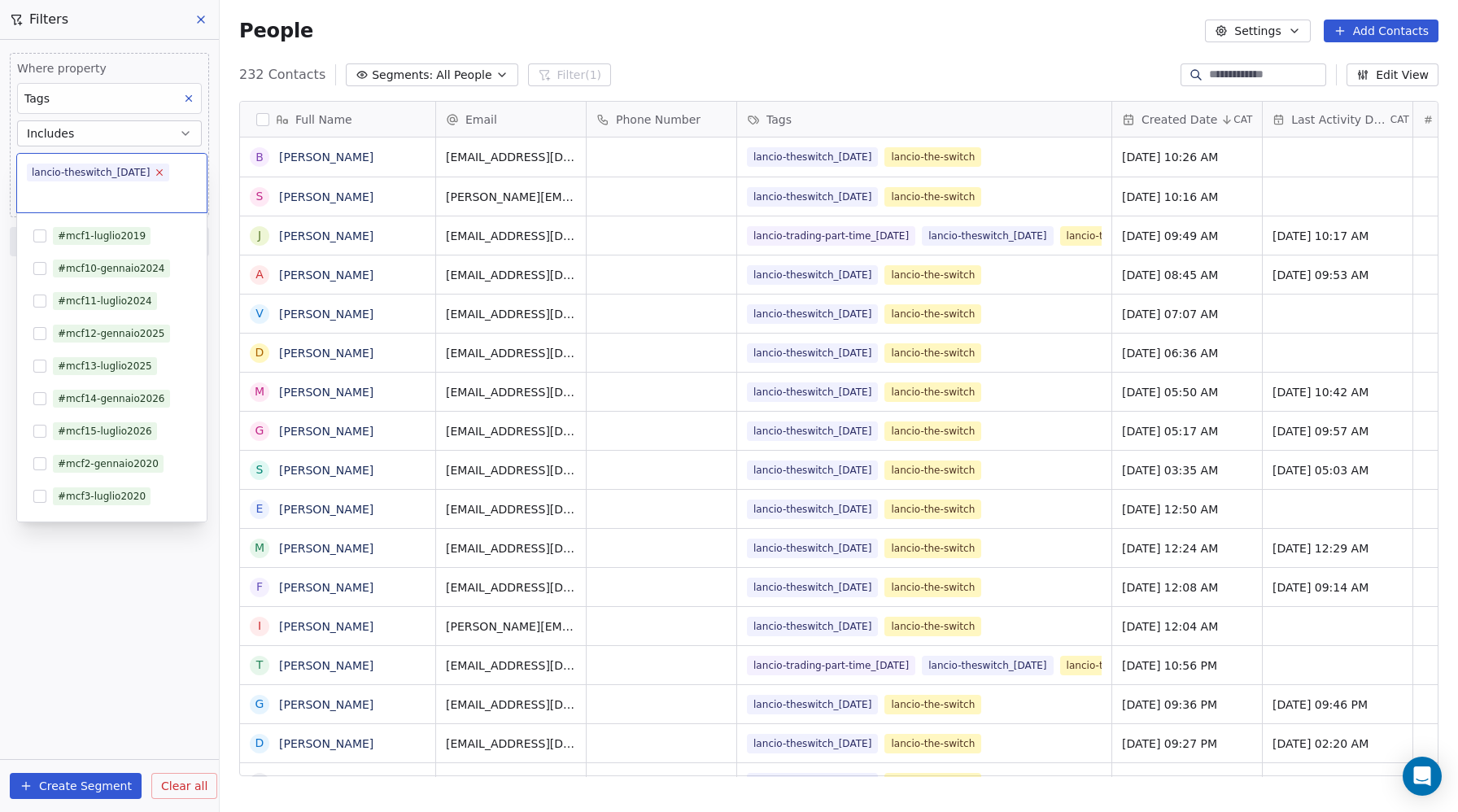
click at [165, 169] on icon at bounding box center [160, 172] width 11 height 11
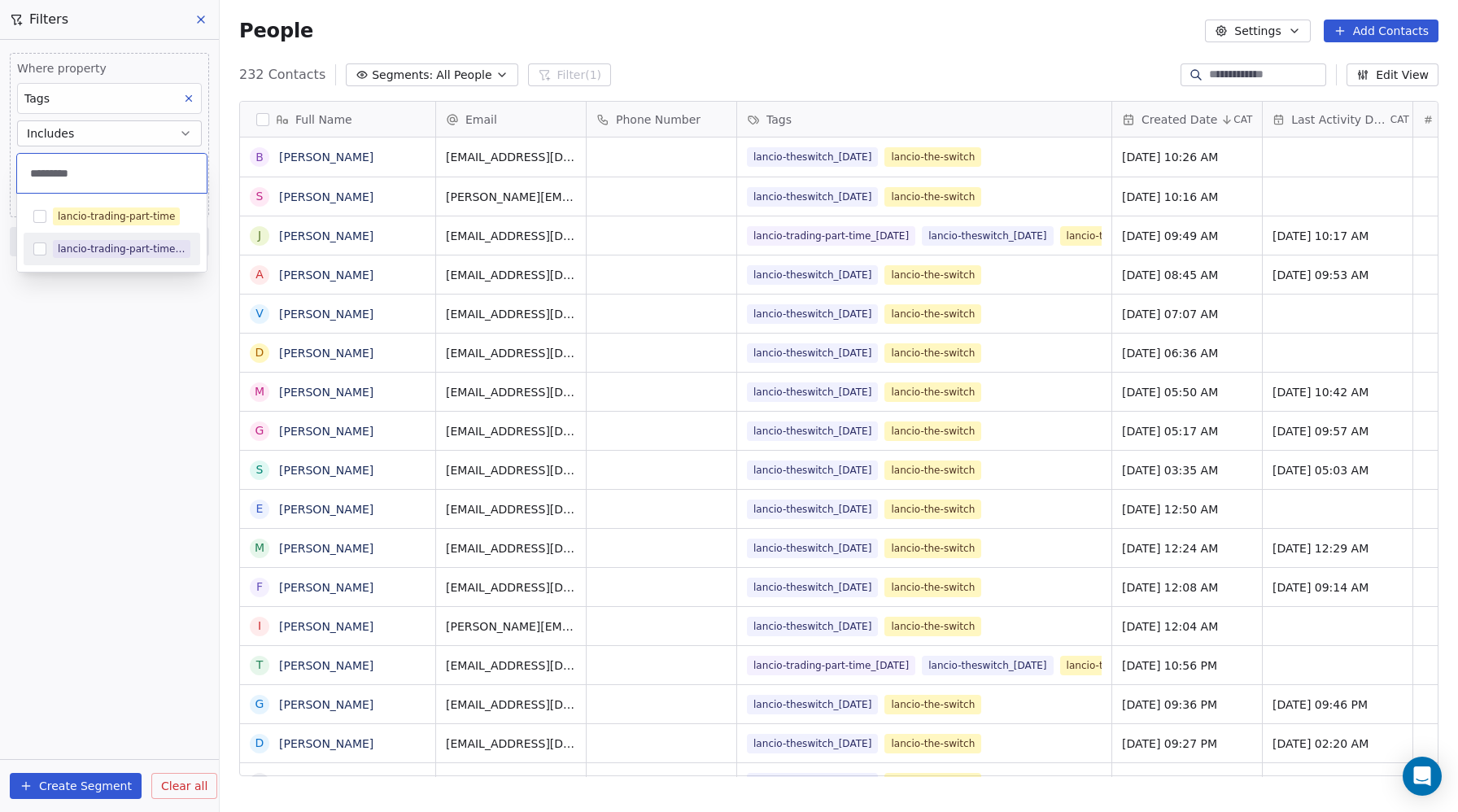
type input "*********"
click at [42, 252] on button "Suggestions" at bounding box center [40, 249] width 13 height 13
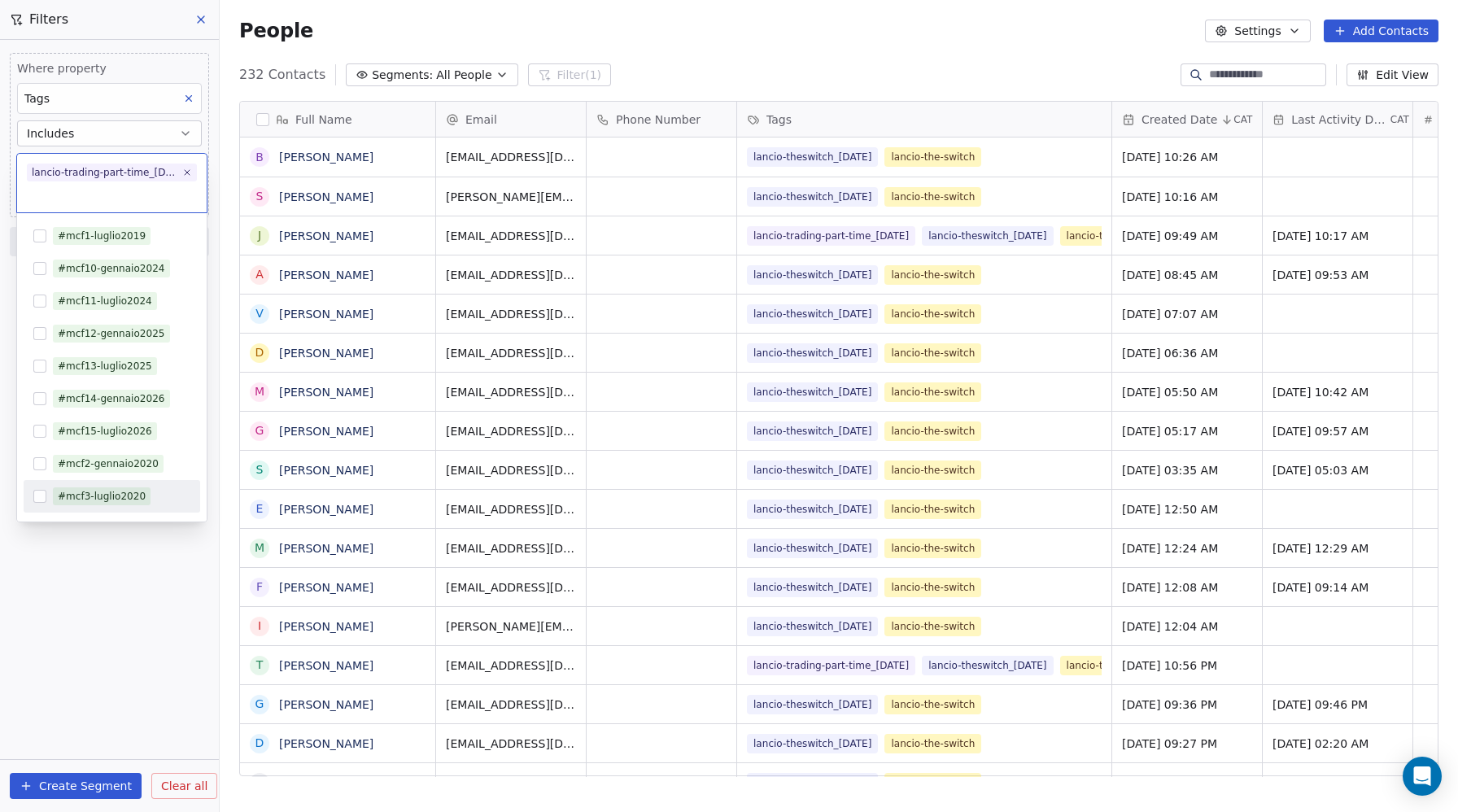
click at [143, 655] on html "Metaskill Contacts People Marketing Workflows Campaigns Sales Pipelines Sequenc…" at bounding box center [729, 406] width 1458 height 812
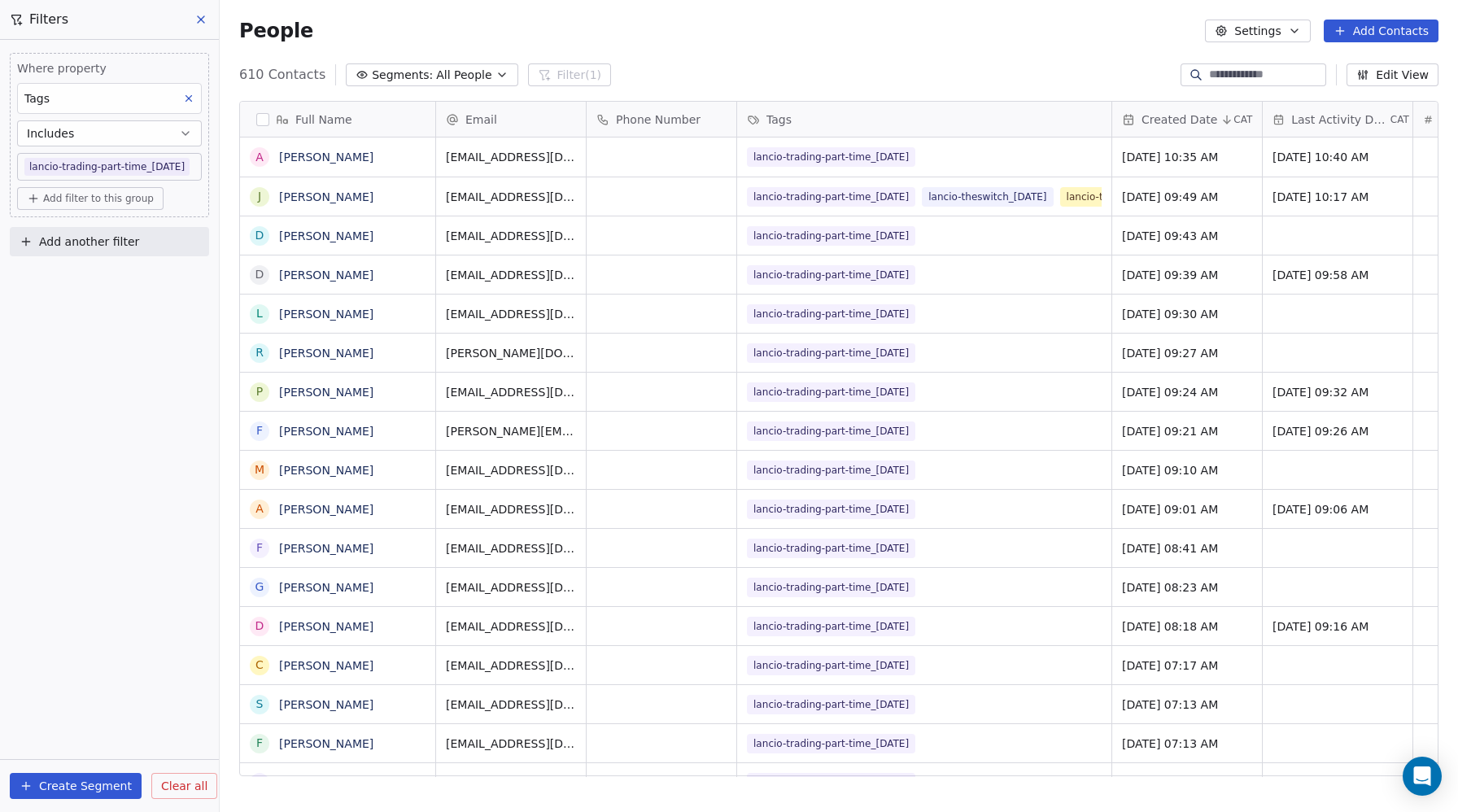
click at [194, 20] on button at bounding box center [201, 19] width 24 height 23
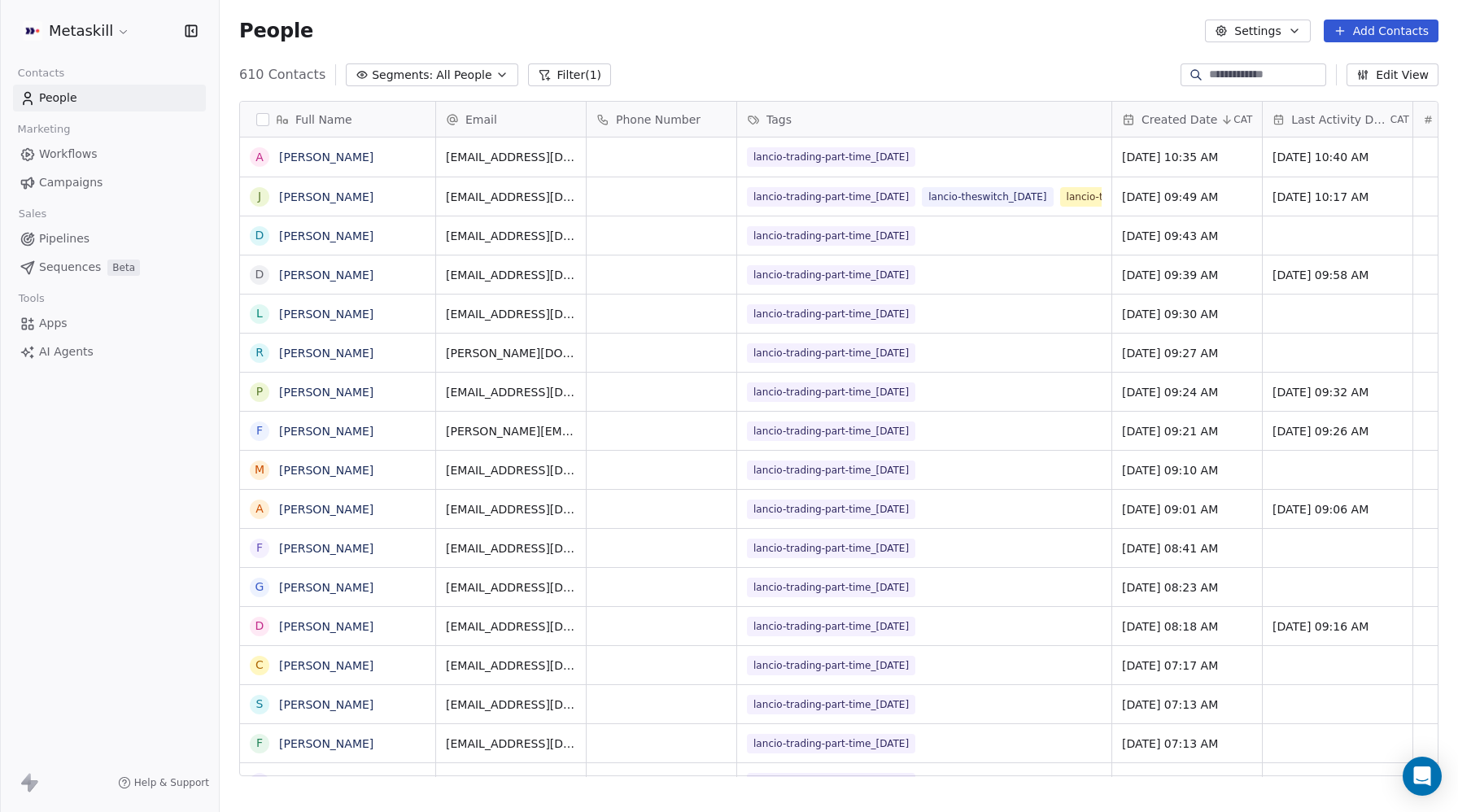
click at [68, 269] on span "Sequences" at bounding box center [70, 267] width 62 height 17
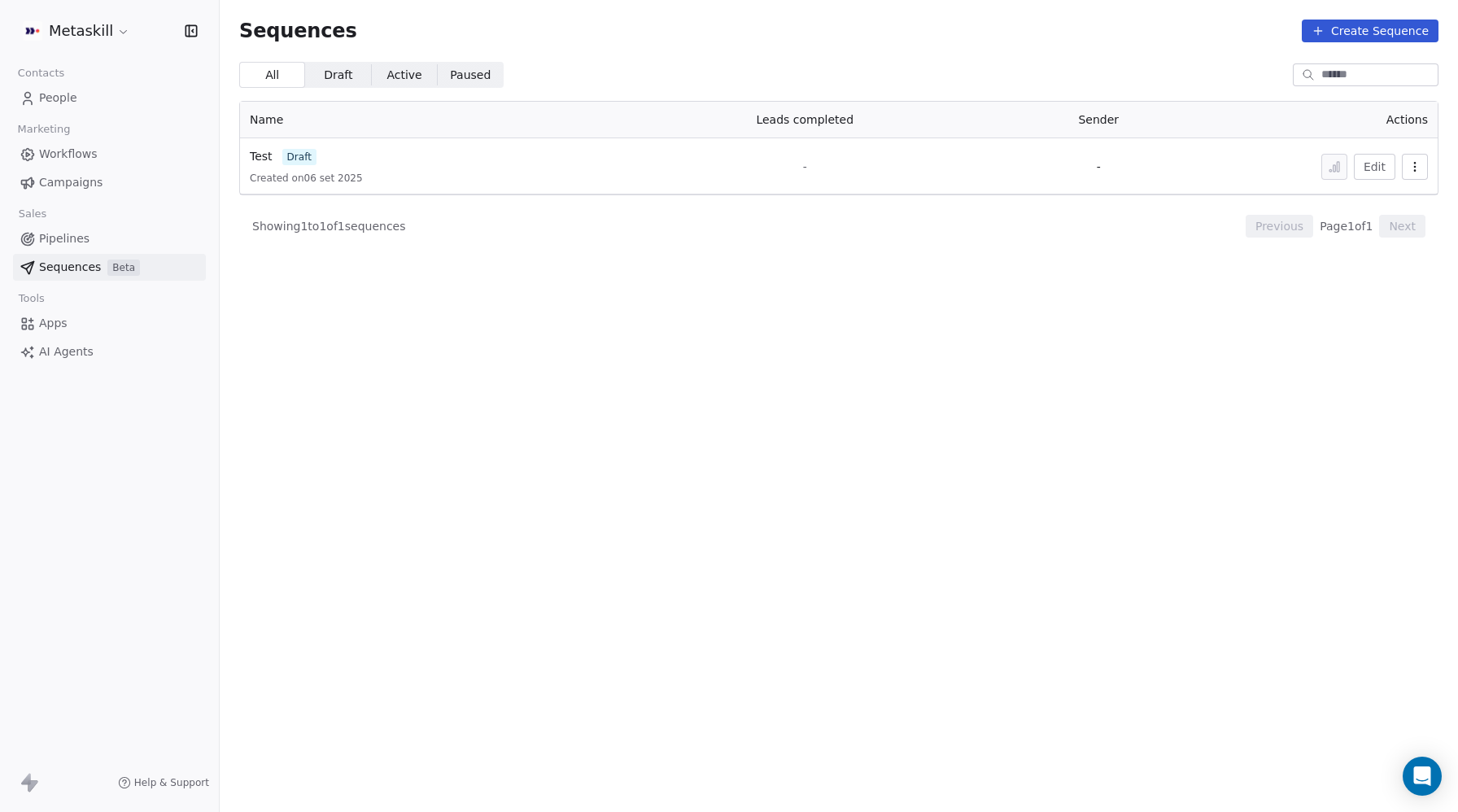
click at [110, 40] on html "Metaskill Contacts People Marketing Workflows Campaigns Sales Pipelines Sequenc…" at bounding box center [729, 406] width 1458 height 812
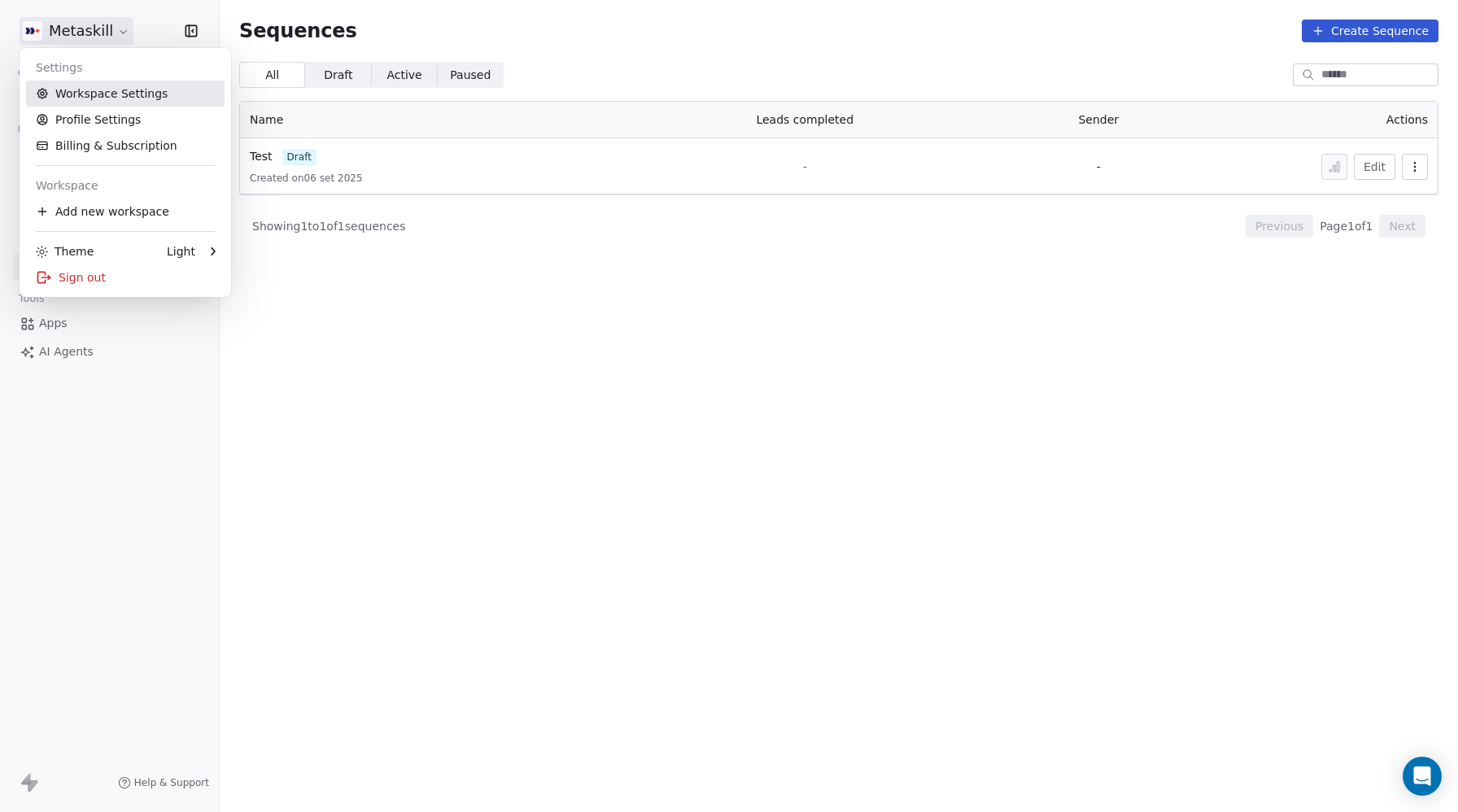
click at [81, 91] on link "Workspace Settings" at bounding box center [125, 93] width 198 height 26
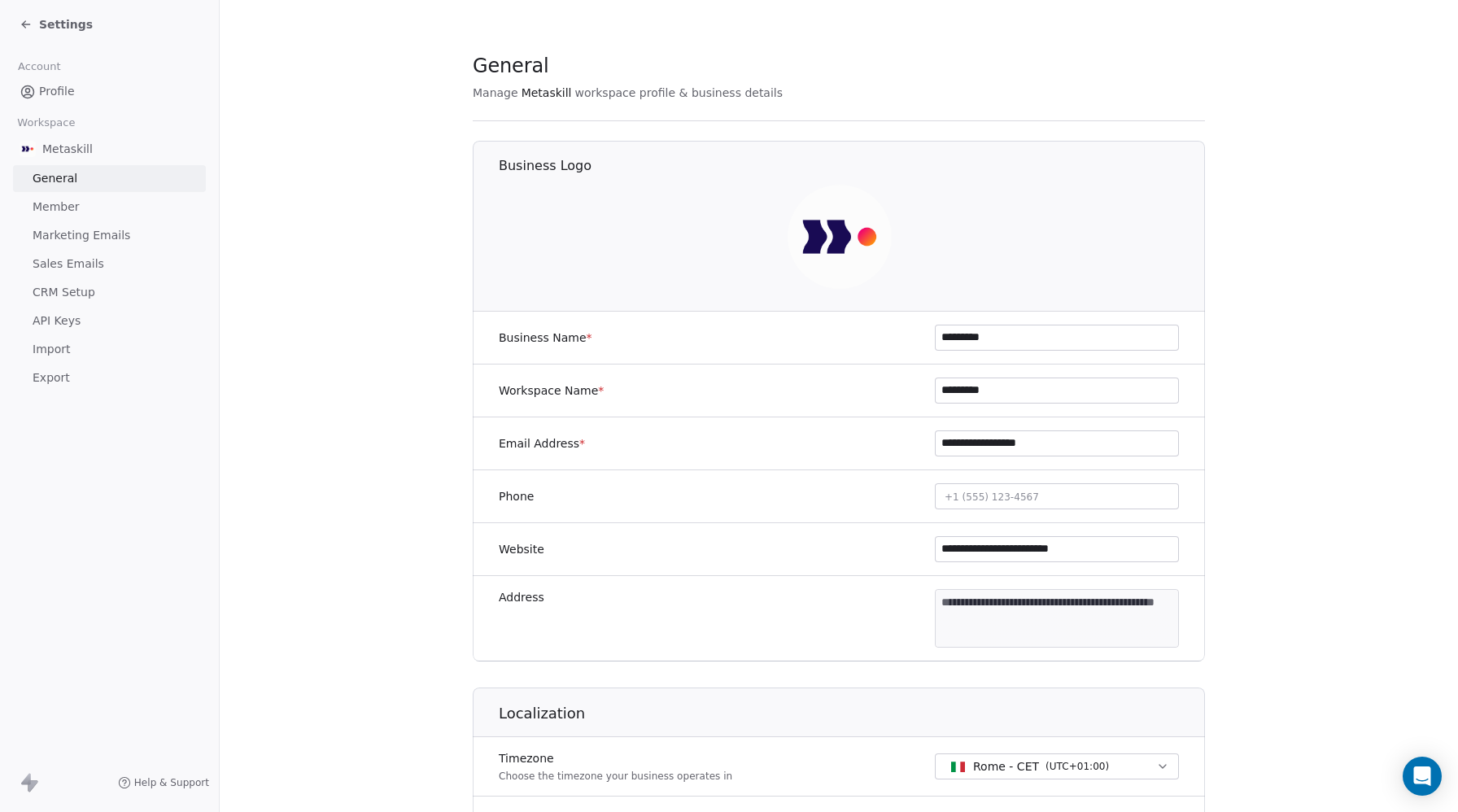
click at [36, 98] on link "Profile" at bounding box center [109, 91] width 193 height 27
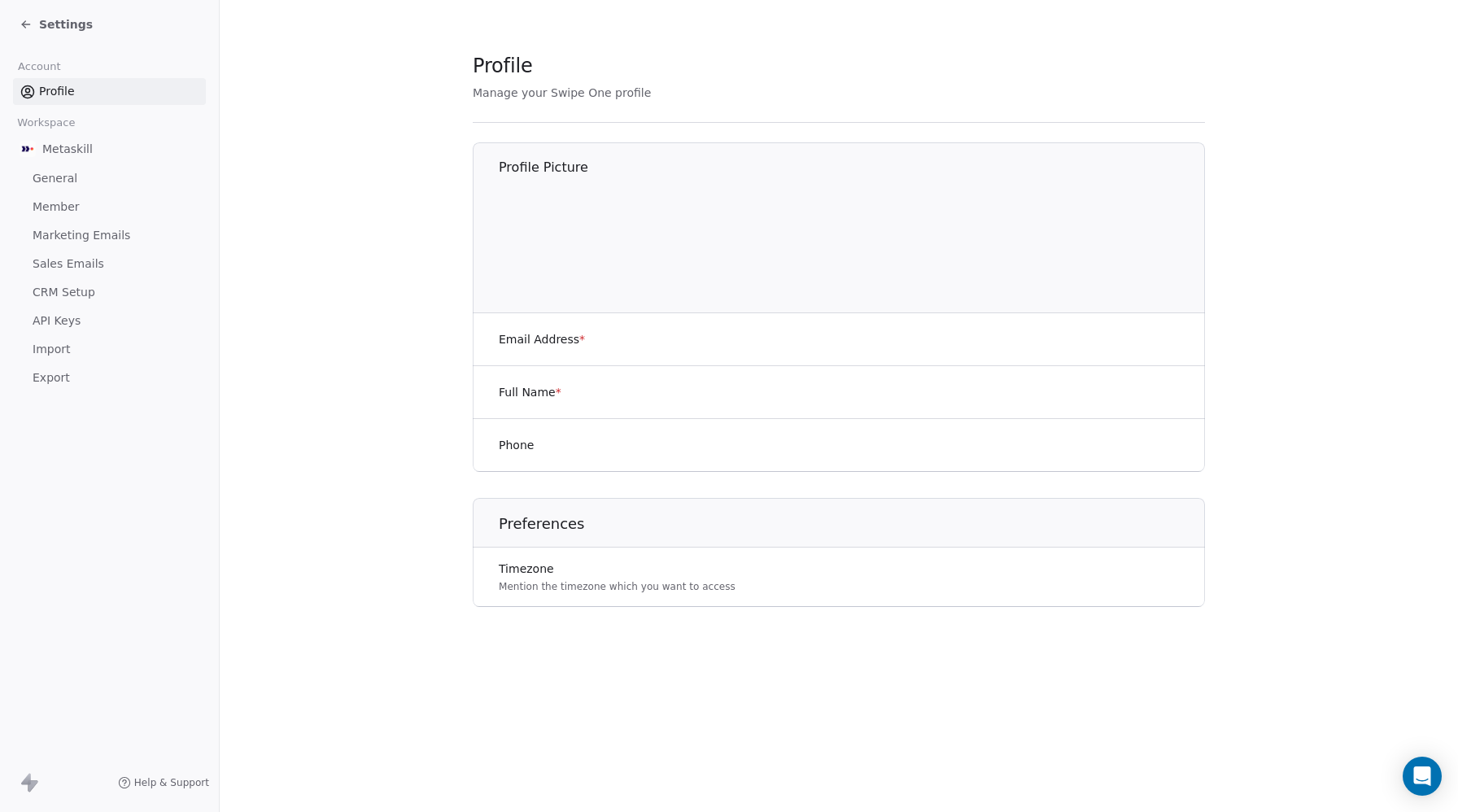
click at [48, 89] on span "Profile" at bounding box center [57, 91] width 36 height 17
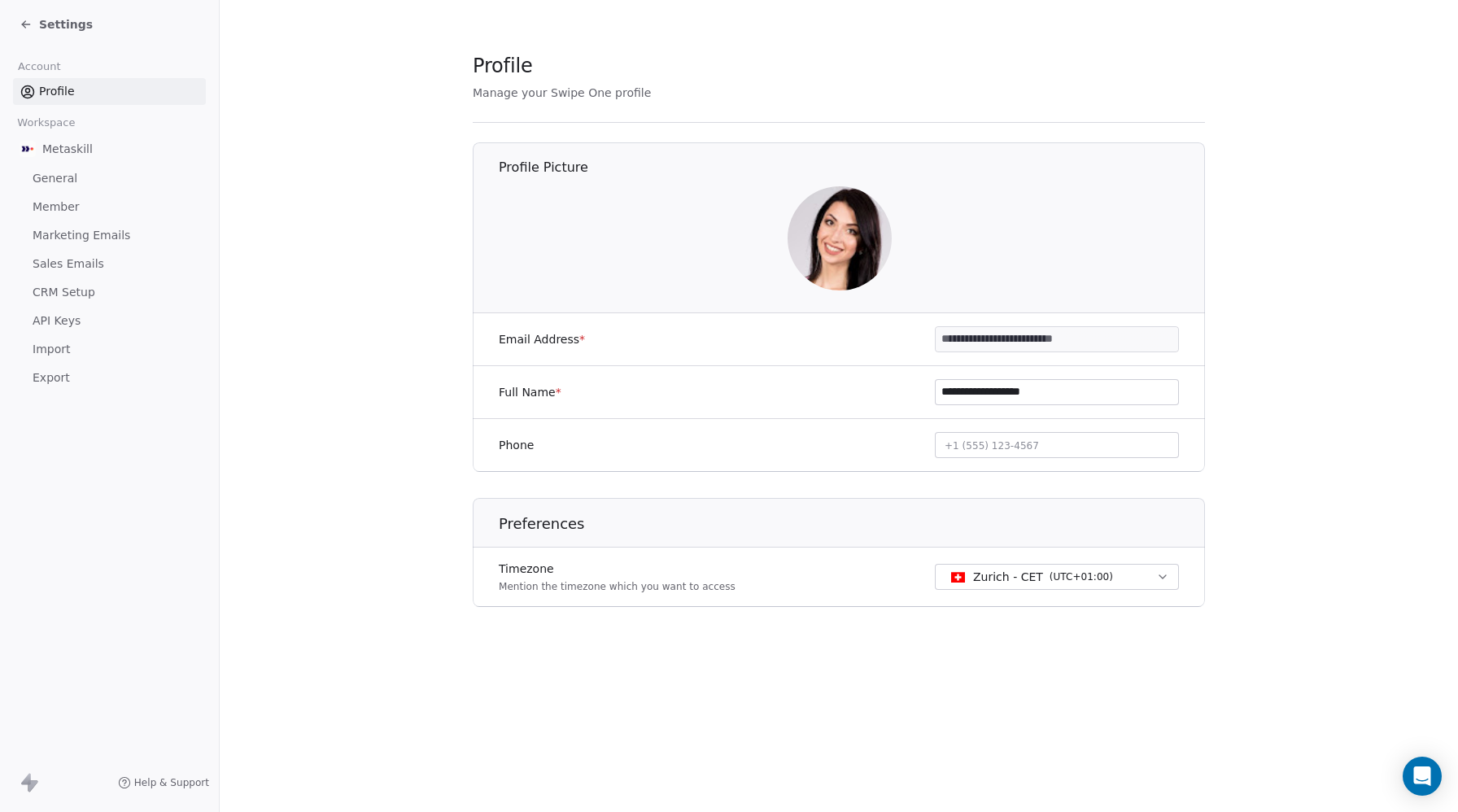
click at [56, 27] on span "Settings" at bounding box center [65, 24] width 53 height 16
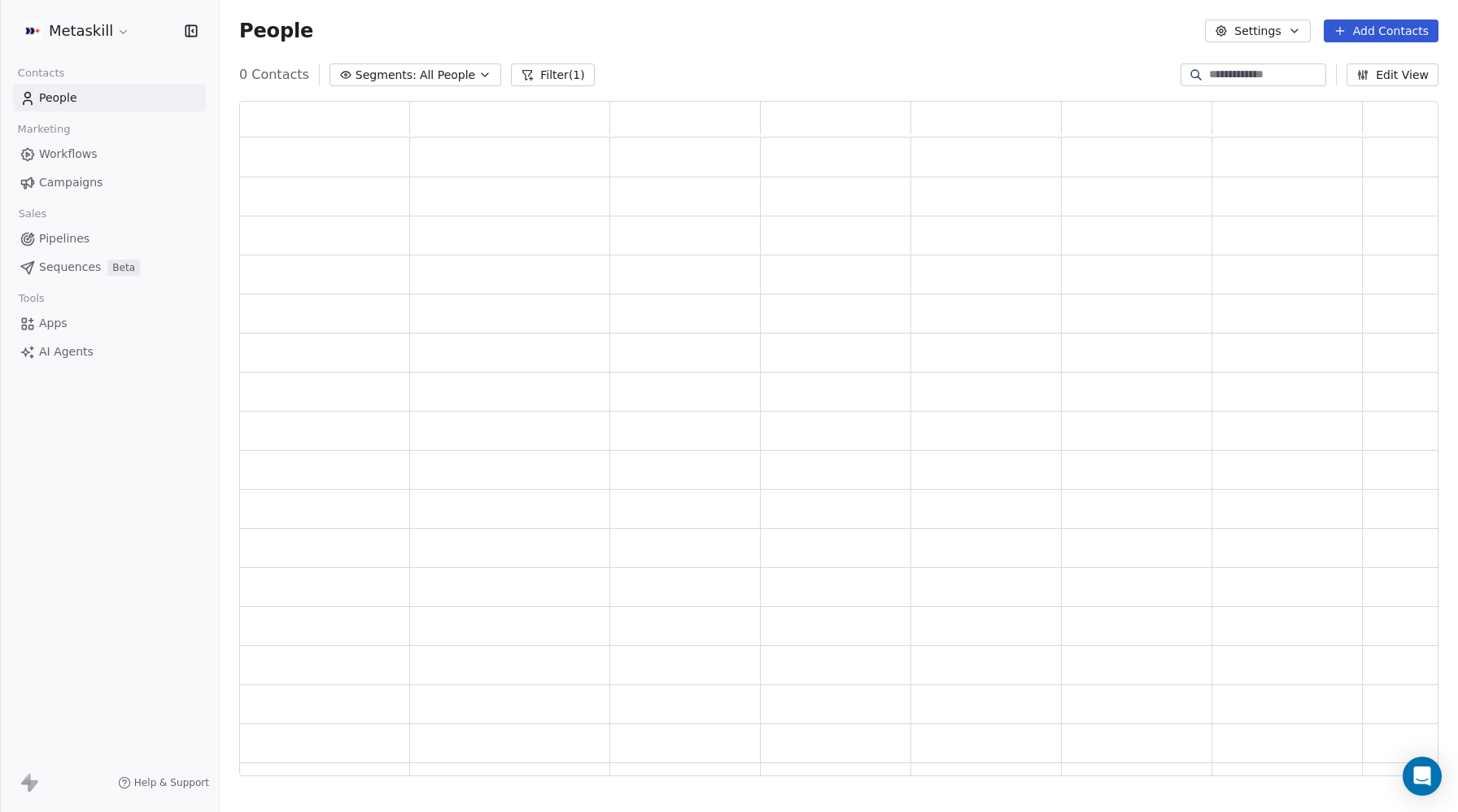
scroll to position [675, 1199]
click at [532, 73] on button "Filter (1)" at bounding box center [552, 74] width 84 height 23
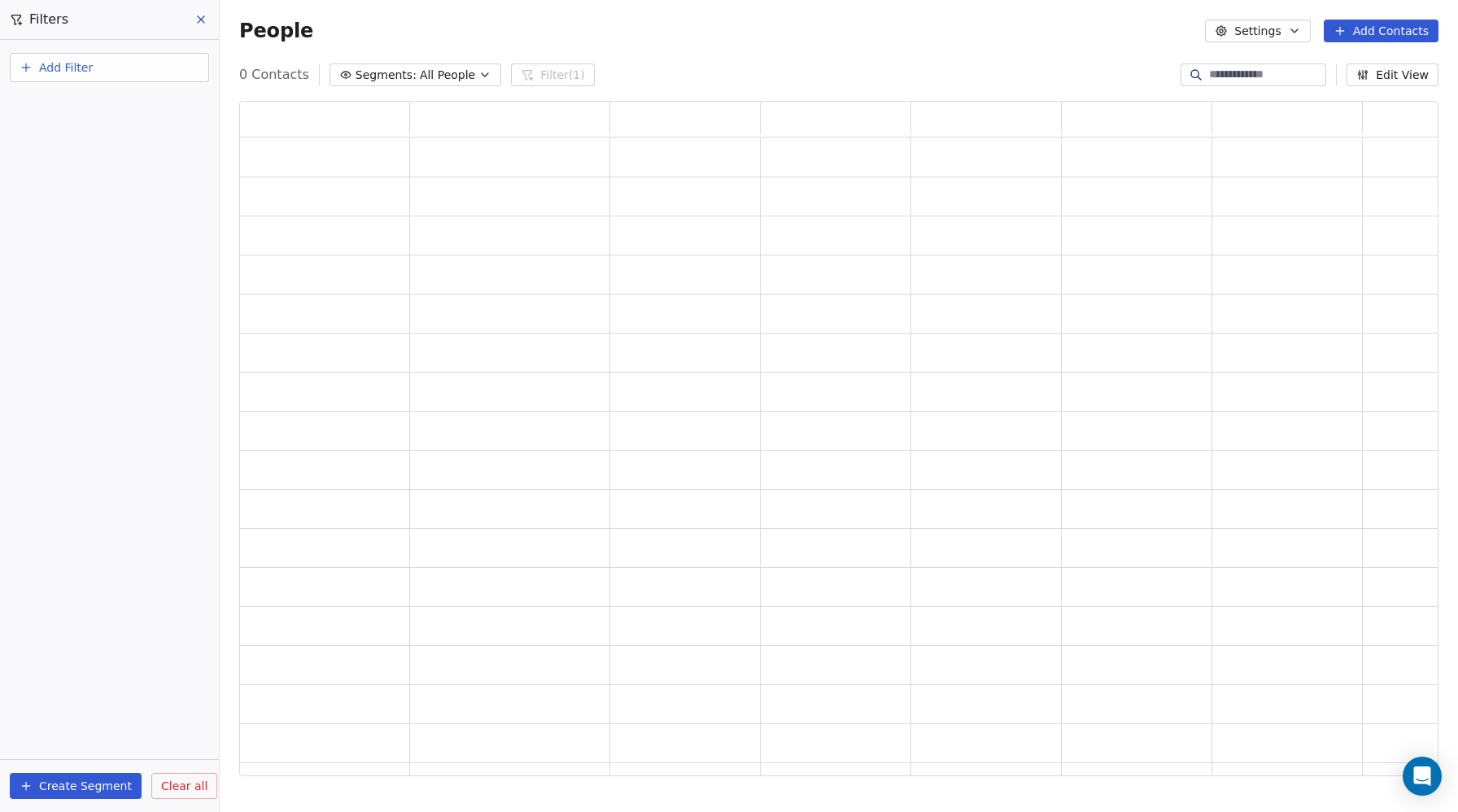
click at [189, 788] on span "Clear all" at bounding box center [184, 786] width 46 height 17
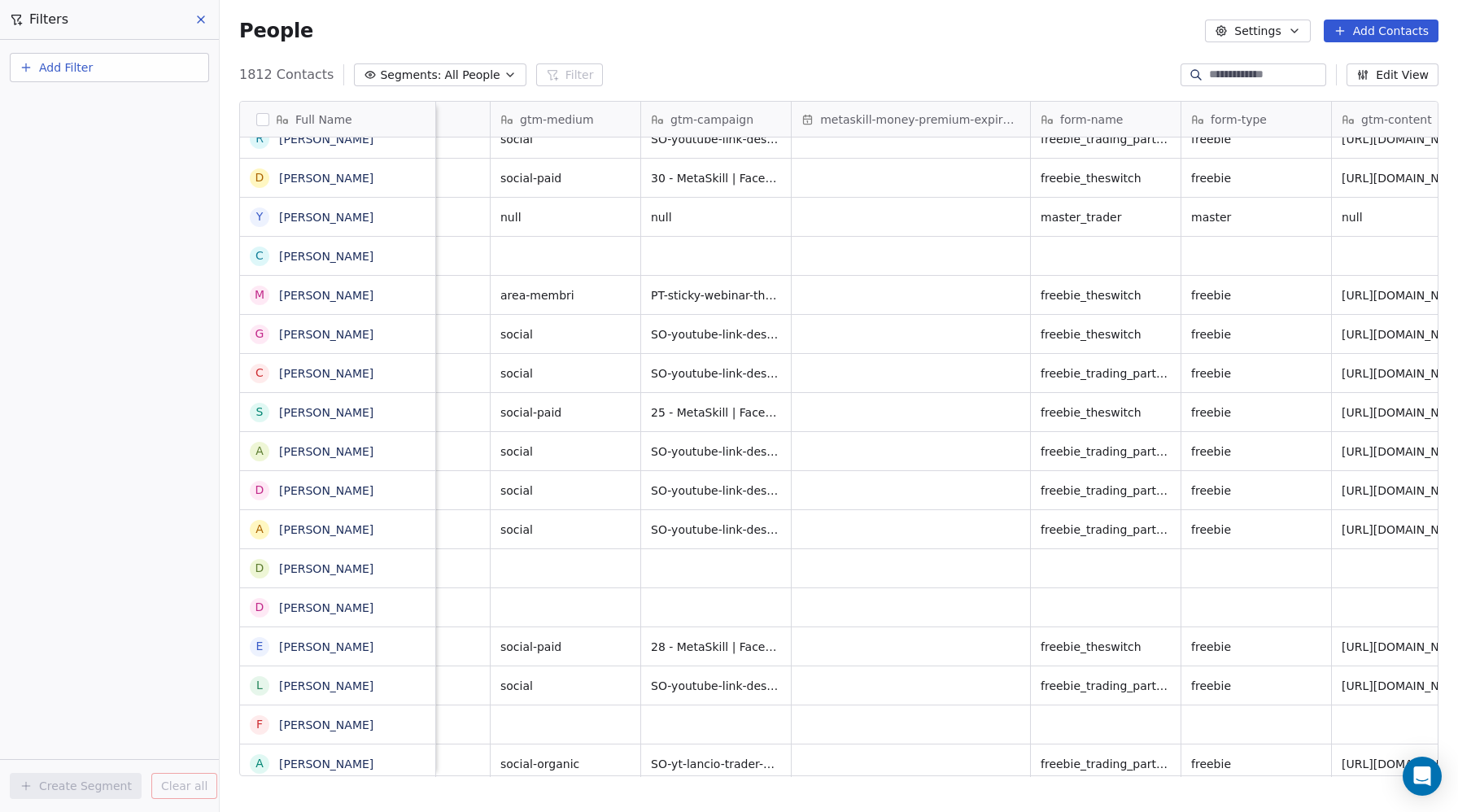
scroll to position [0, 2374]
